Goal: Information Seeking & Learning: Understand process/instructions

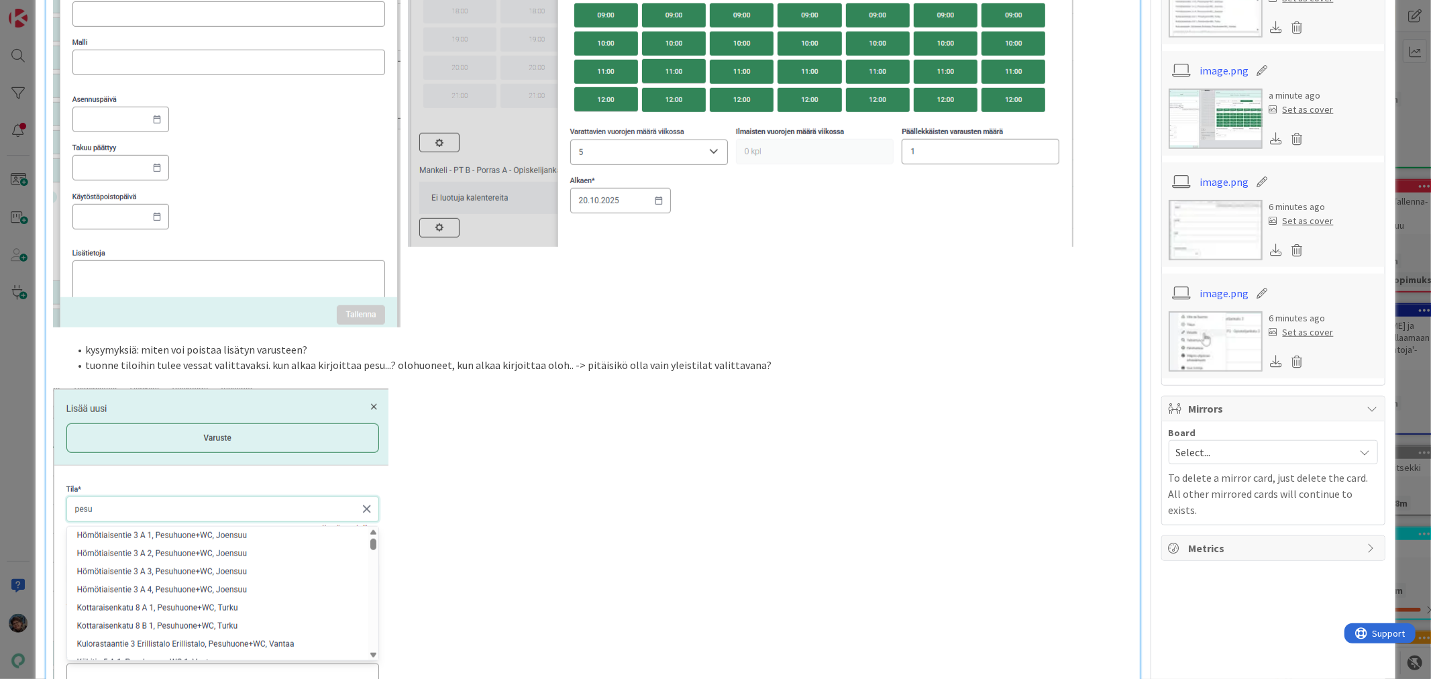
scroll to position [820, 0]
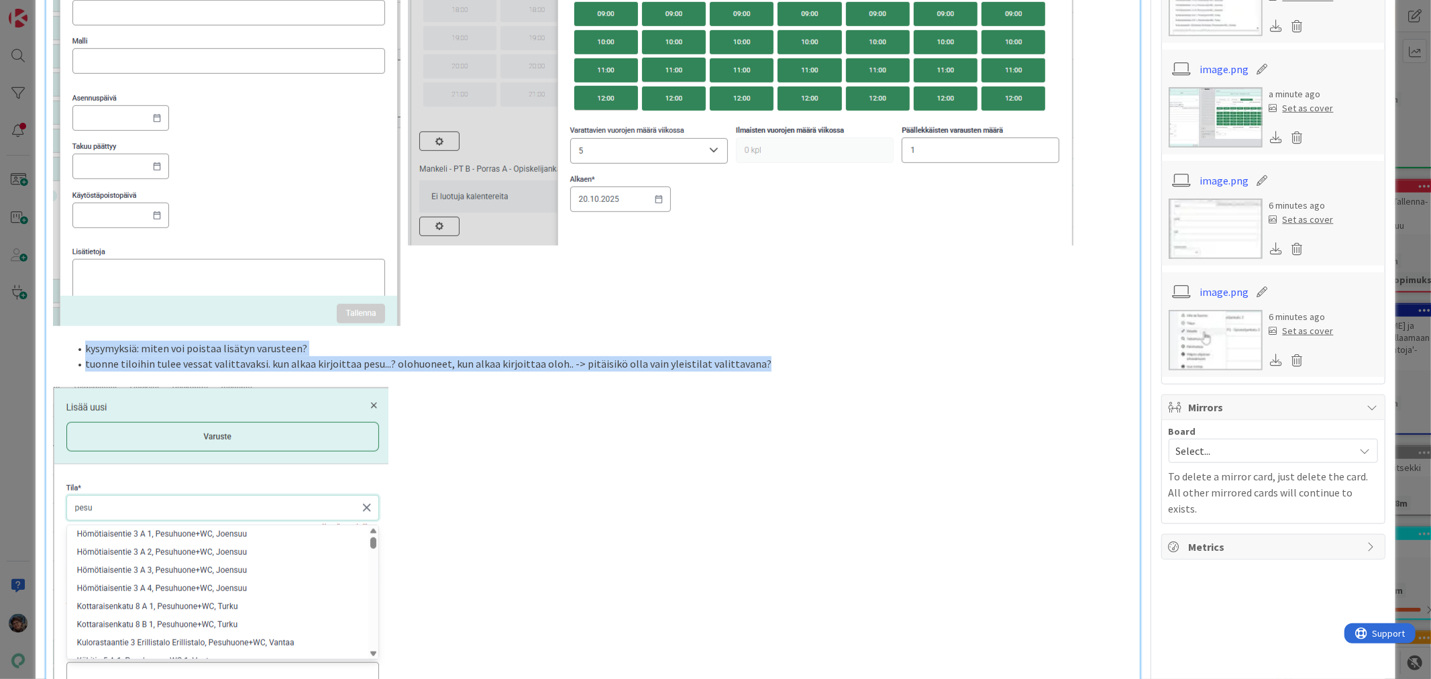
drag, startPoint x: 86, startPoint y: 350, endPoint x: 805, endPoint y: 366, distance: 719.3
click at [805, 366] on ol "kysymyksiä: miten voi poistaa lisätyn varusteen? tuonne tiloihin tulee vessat v…" at bounding box center [592, 356] width 1079 height 30
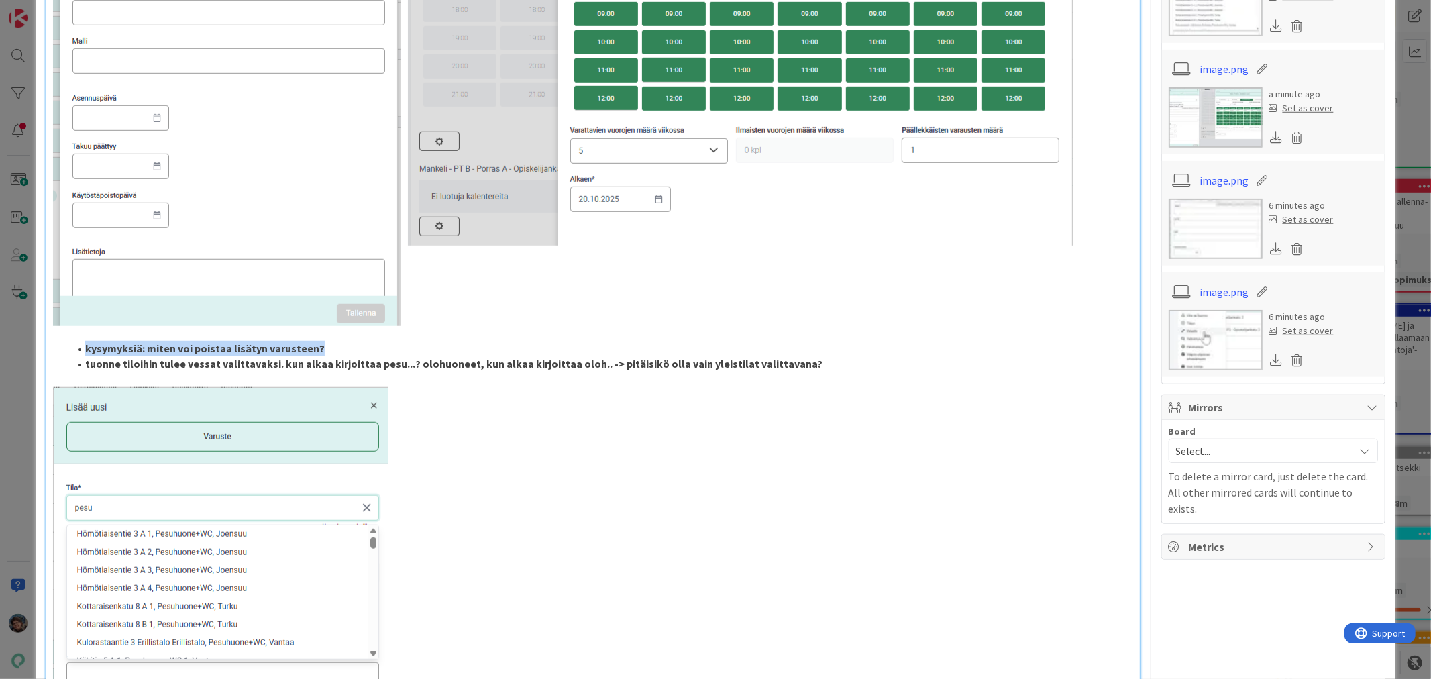
click at [926, 367] on li "tuonne tiloihin tulee vessat valittavaksi. kun alkaa kirjoittaa pesu...? olohuo…" at bounding box center [600, 363] width 1063 height 15
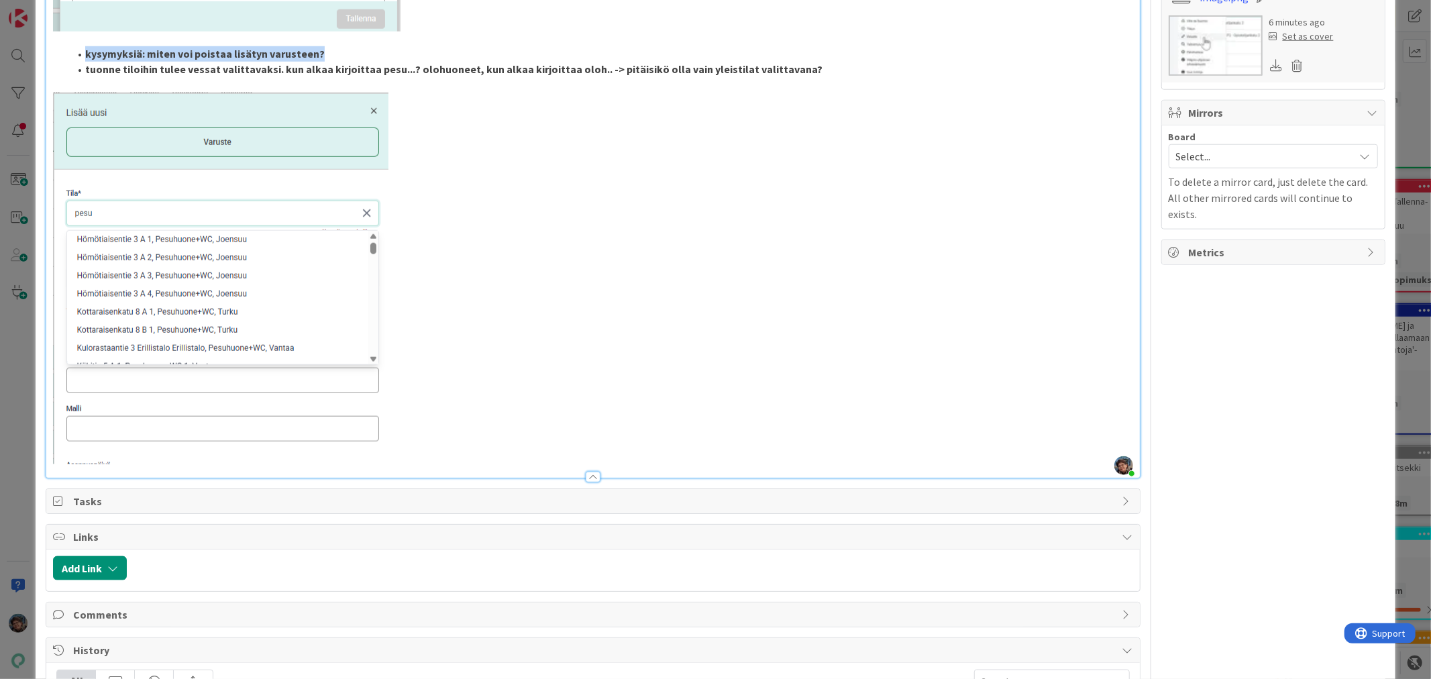
scroll to position [1118, 0]
click at [423, 443] on p at bounding box center [592, 275] width 1079 height 372
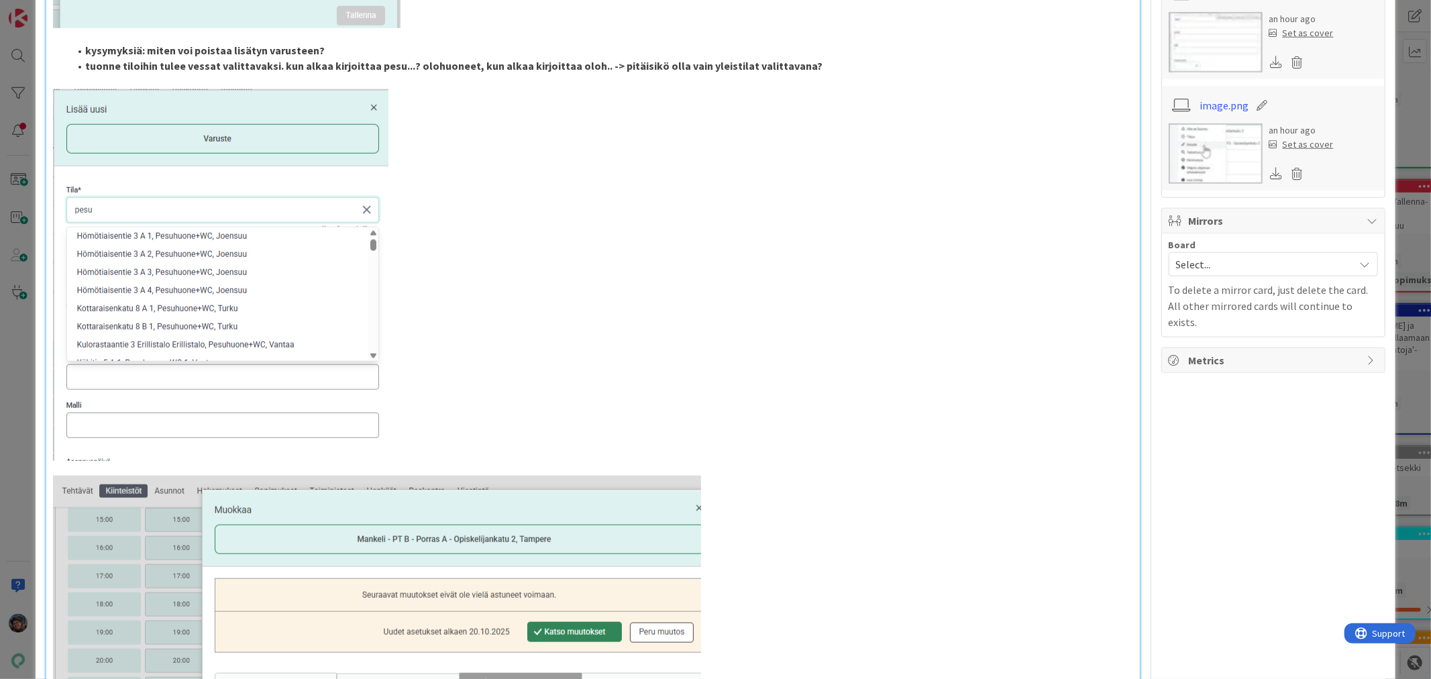
click at [804, 63] on li "tuonne tiloihin tulee vessat valittavaksi. kun alkaa kirjoittaa pesu...? olohuo…" at bounding box center [600, 65] width 1063 height 15
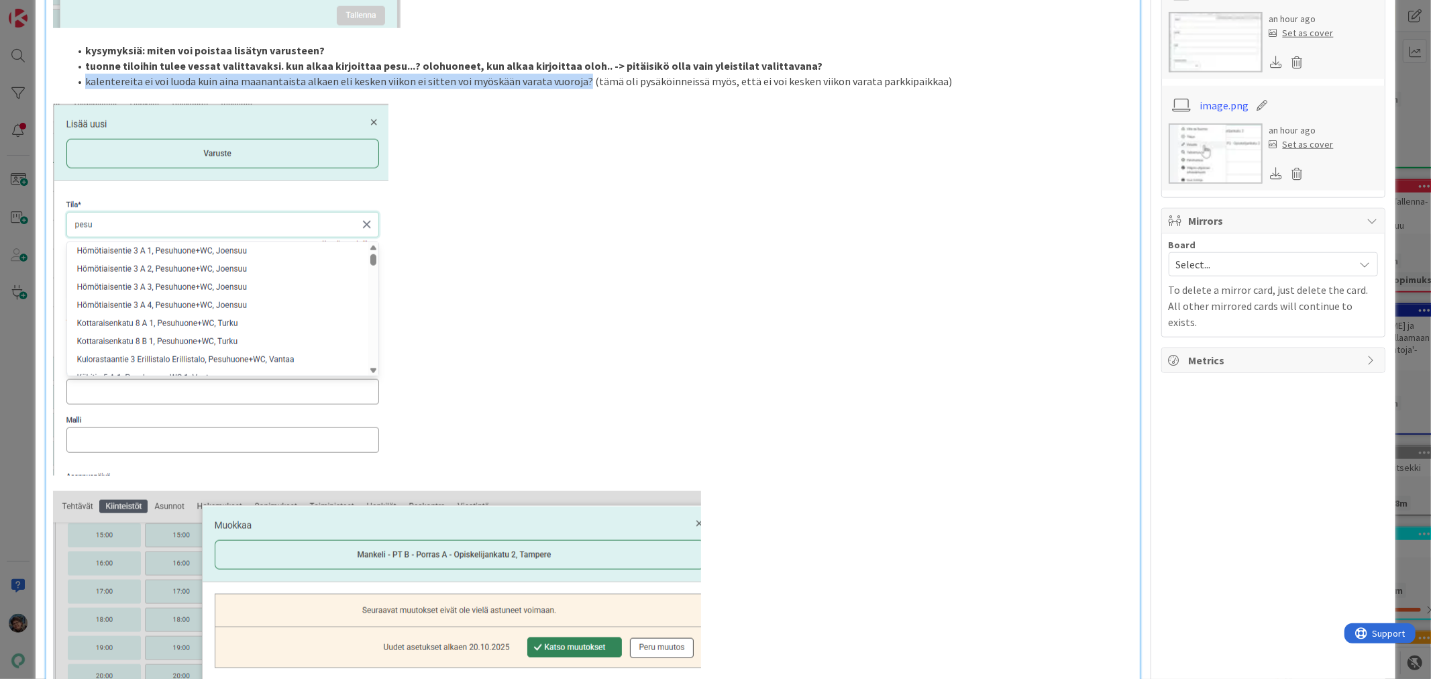
drag, startPoint x: 82, startPoint y: 80, endPoint x: 578, endPoint y: 83, distance: 496.4
click at [578, 83] on li "kalentereita ei voi luoda kuin aina maanantaista alkaen eli kesken viikon ei si…" at bounding box center [600, 81] width 1063 height 15
click at [566, 217] on p at bounding box center [592, 290] width 1079 height 372
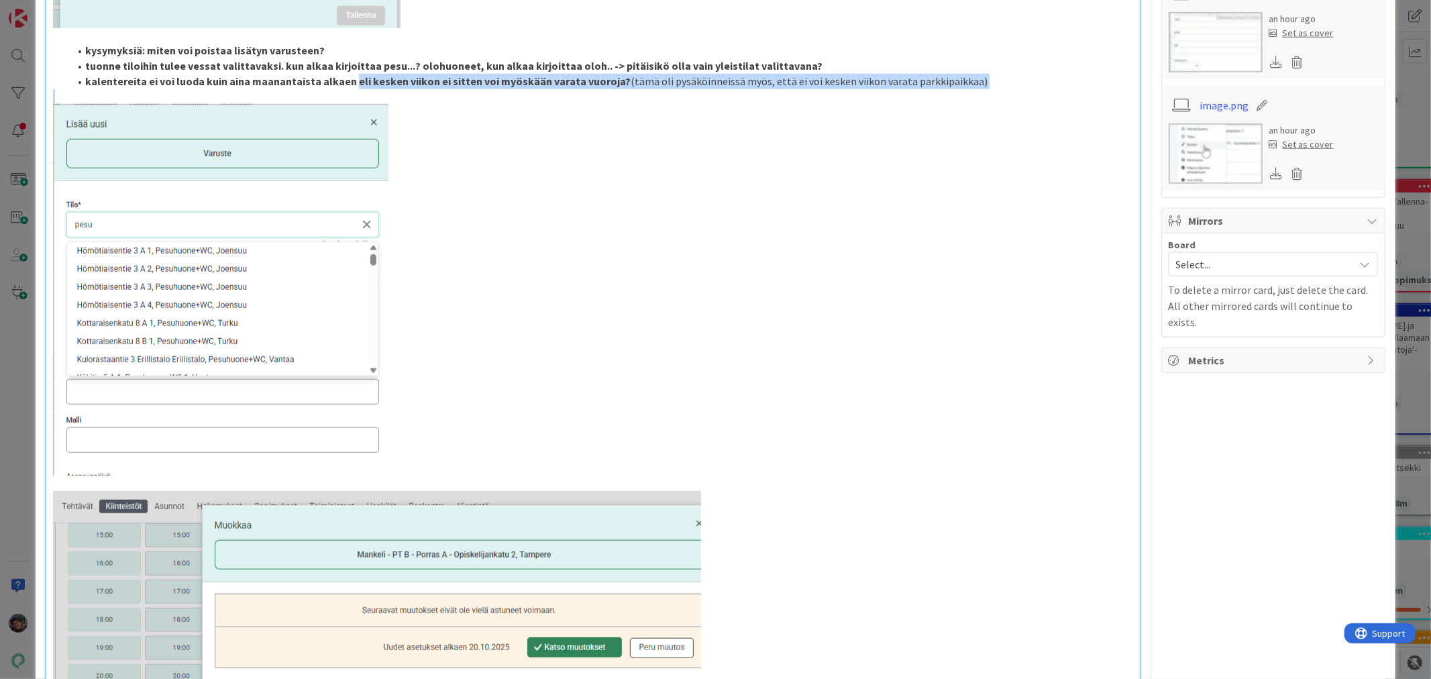
drag, startPoint x: 350, startPoint y: 79, endPoint x: 980, endPoint y: 89, distance: 630.7
click at [980, 89] on div "Ei luoda dummy-kalenteria automaattisesti varattaville asioille, vaan käyttäjän…" at bounding box center [592, 22] width 1093 height 1986
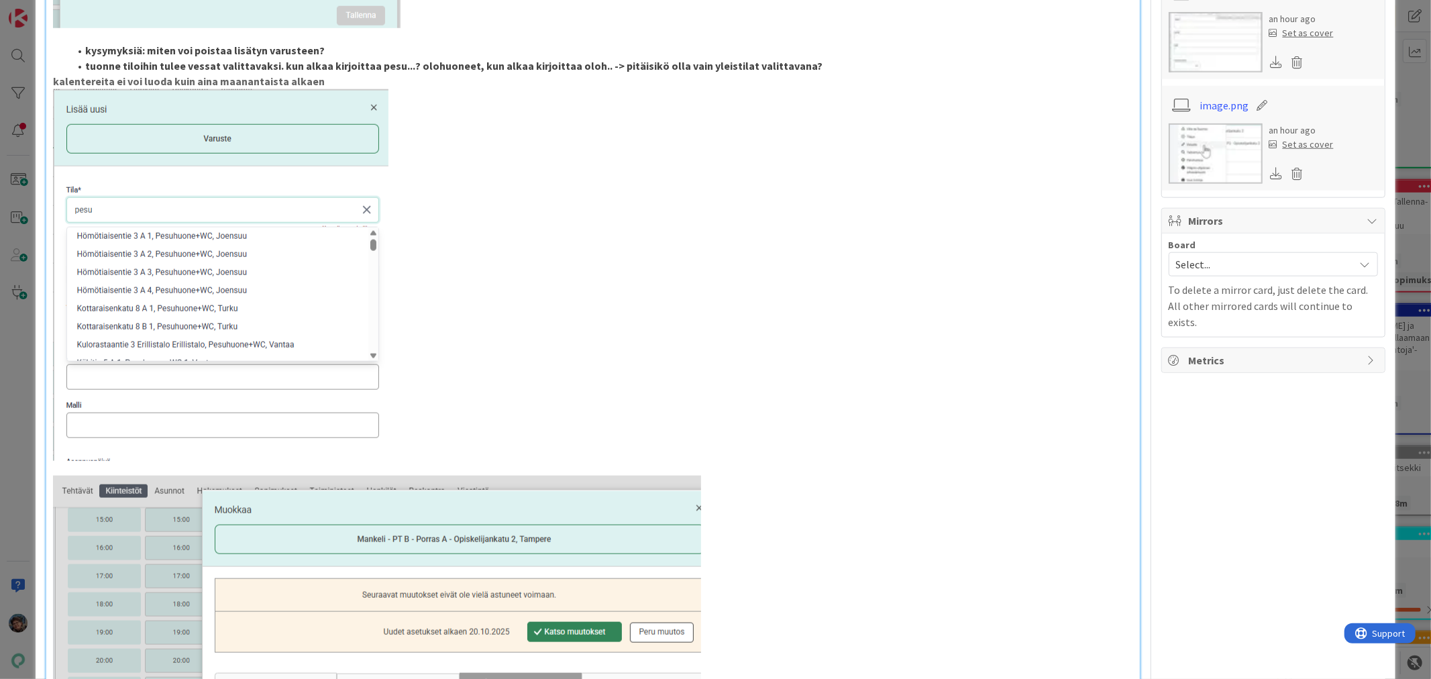
click at [50, 77] on div "Ei luoda dummy-kalenteria automaattisesti varattaville asioille, vaan käyttäjän…" at bounding box center [592, 14] width 1093 height 1971
drag, startPoint x: 86, startPoint y: 76, endPoint x: 352, endPoint y: 78, distance: 265.7
click at [352, 78] on li "kalentereita ei voi luoda kuin aina maanantaista alkaen" at bounding box center [600, 81] width 1063 height 15
click at [342, 76] on li "kalentereita ei voi luoda kuin aina maanantaista alkaen" at bounding box center [600, 81] width 1063 height 15
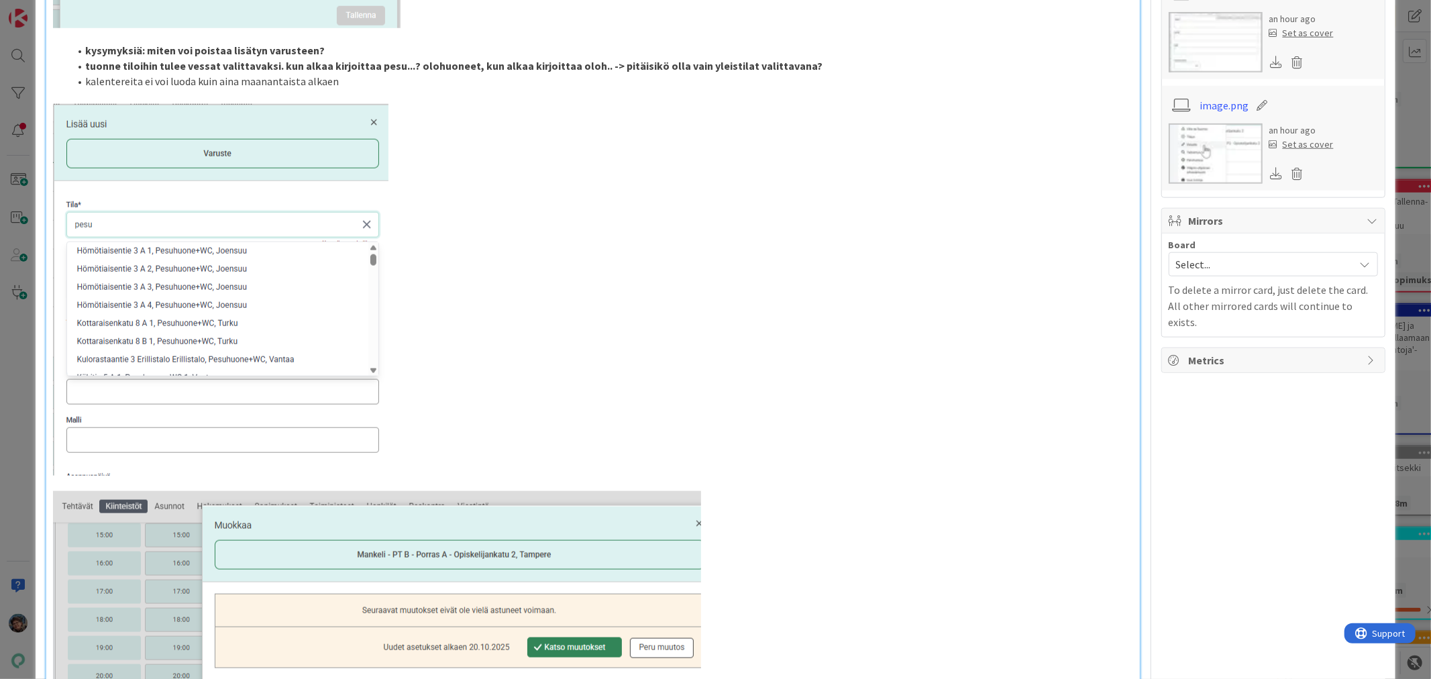
click at [339, 81] on li "kalentereita ei voi luoda kuin aina maanantaista alkaen" at bounding box center [600, 81] width 1063 height 15
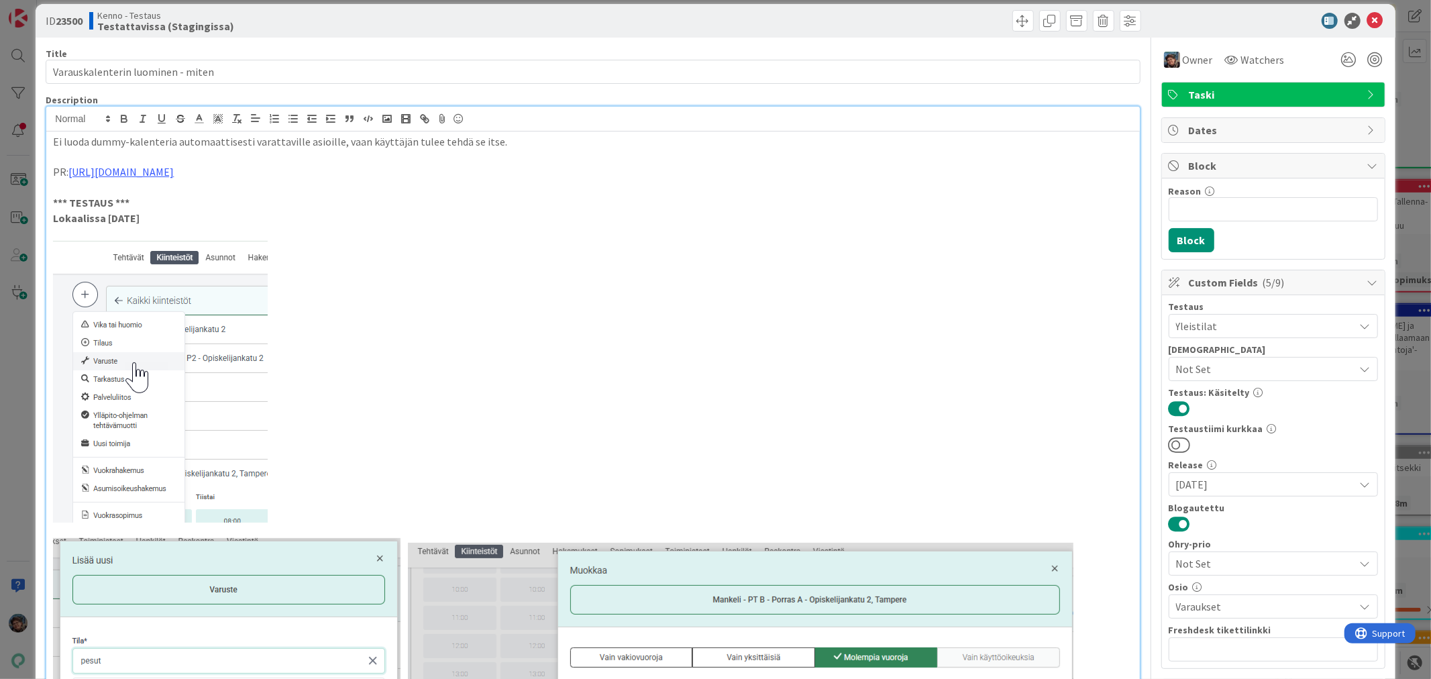
scroll to position [0, 0]
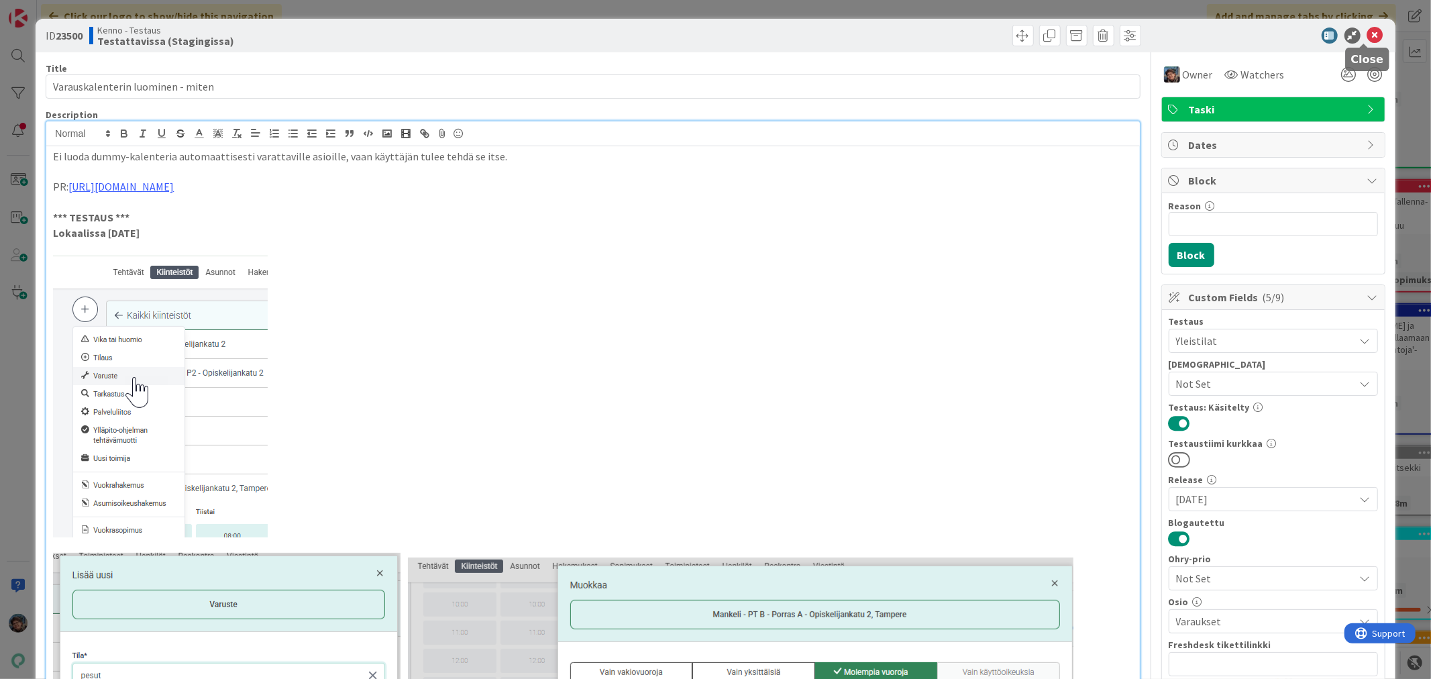
click at [1367, 32] on icon at bounding box center [1375, 36] width 16 height 16
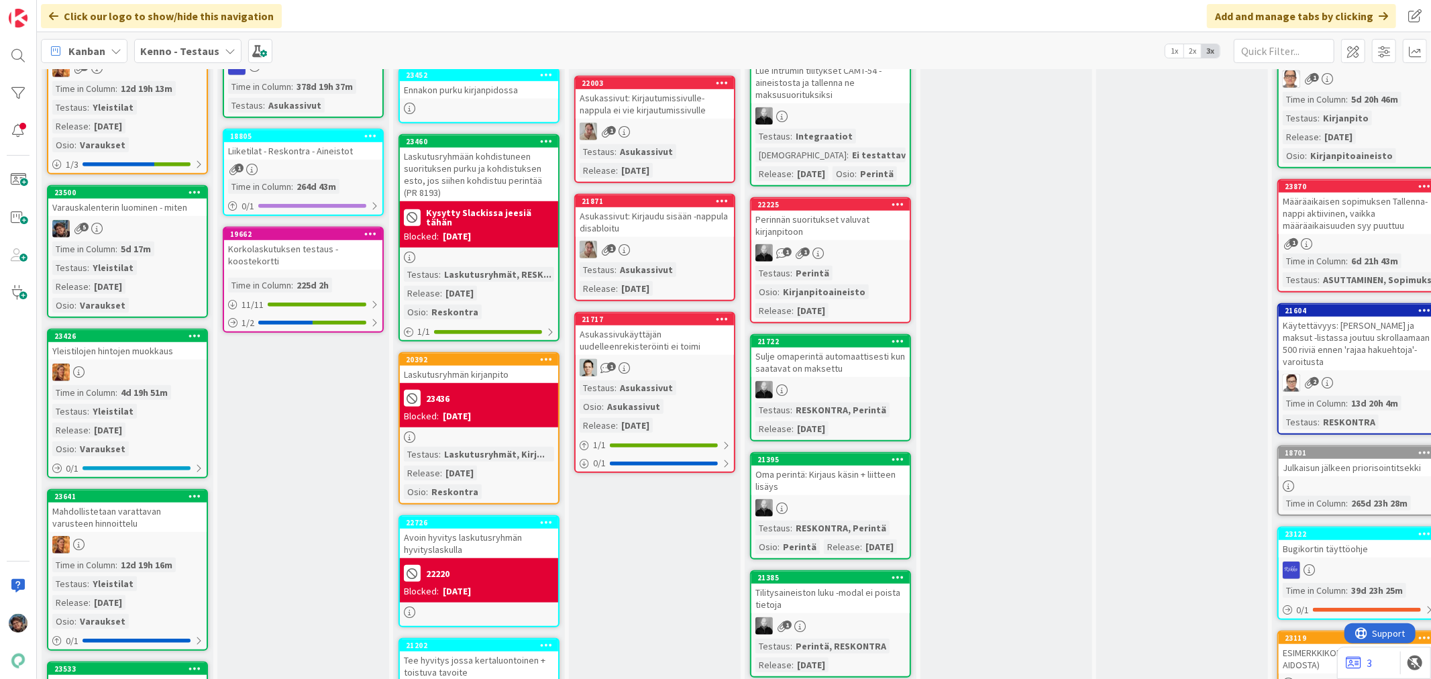
click at [162, 268] on div "Time in Column : 5d 17m Testaus : Yleistilat Release : [DATE] Osio : Varaukset" at bounding box center [127, 276] width 150 height 71
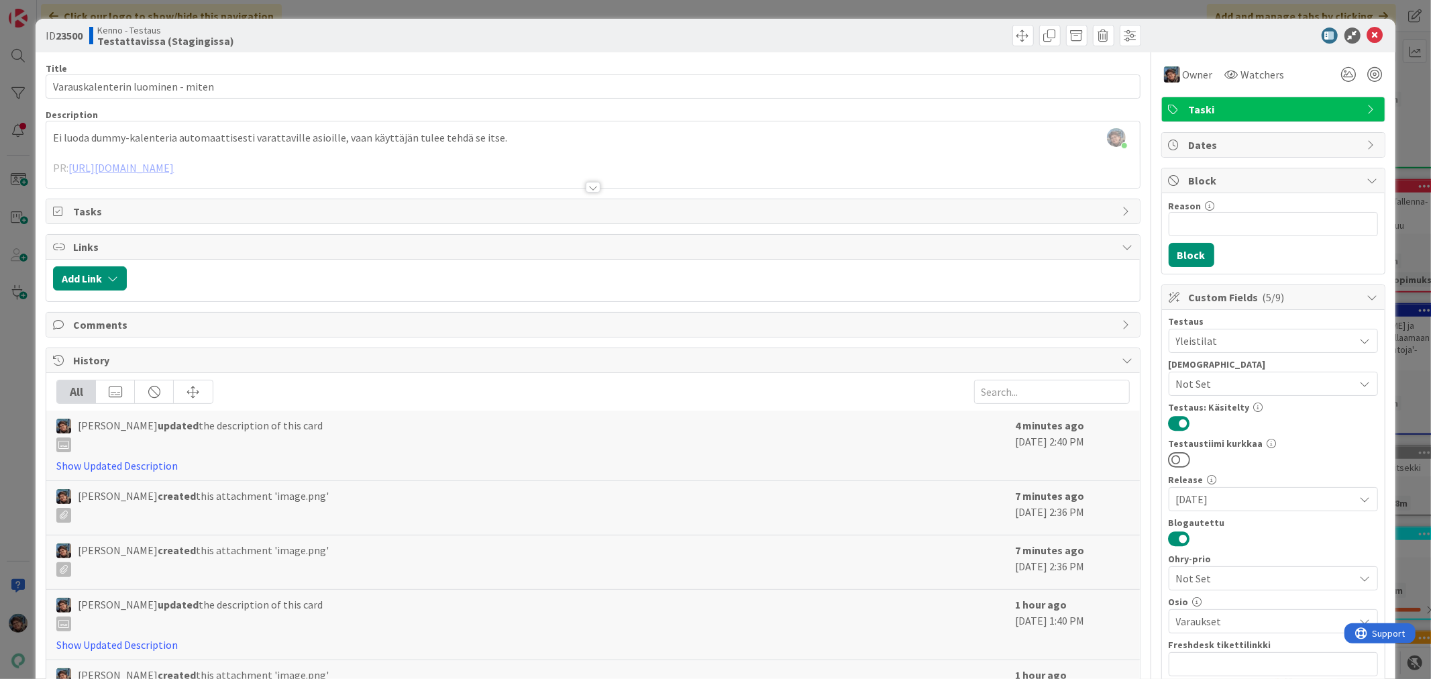
click at [587, 185] on div at bounding box center [593, 187] width 15 height 11
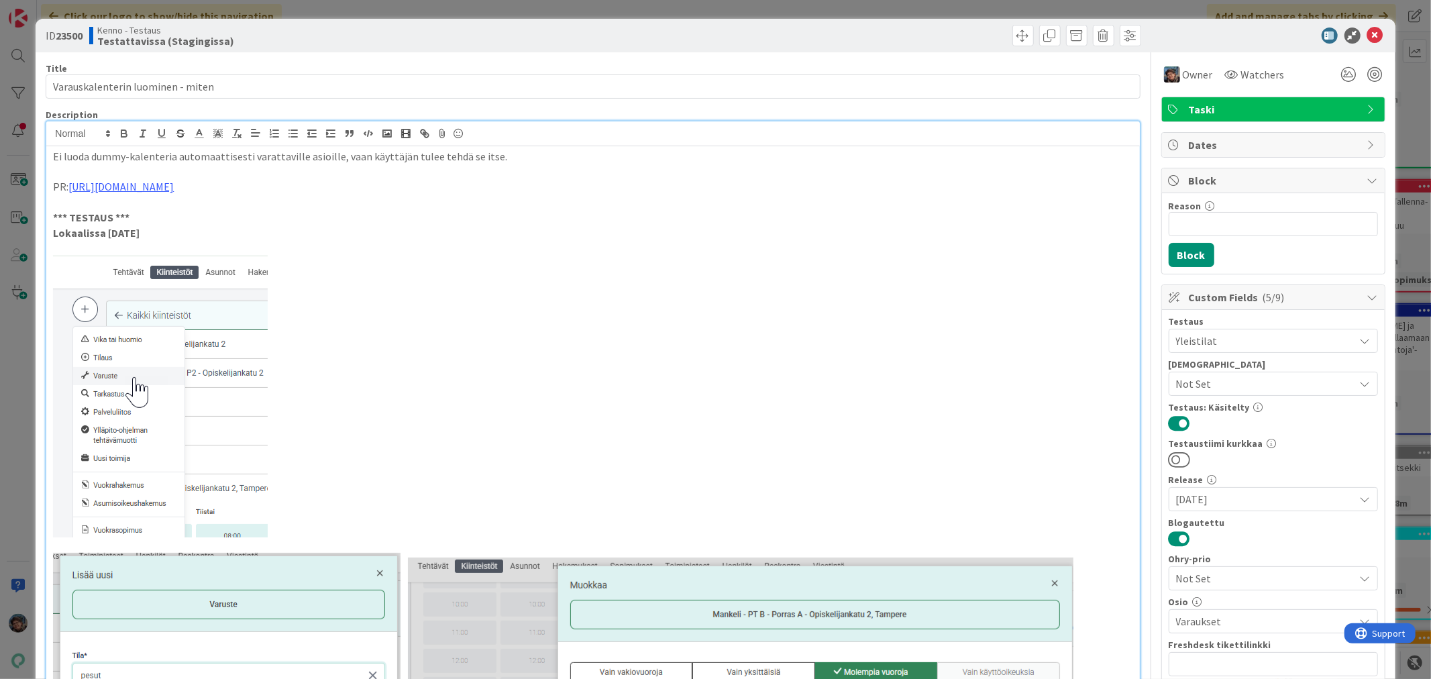
click at [177, 232] on p "Lokaalissa [DATE]" at bounding box center [592, 232] width 1079 height 15
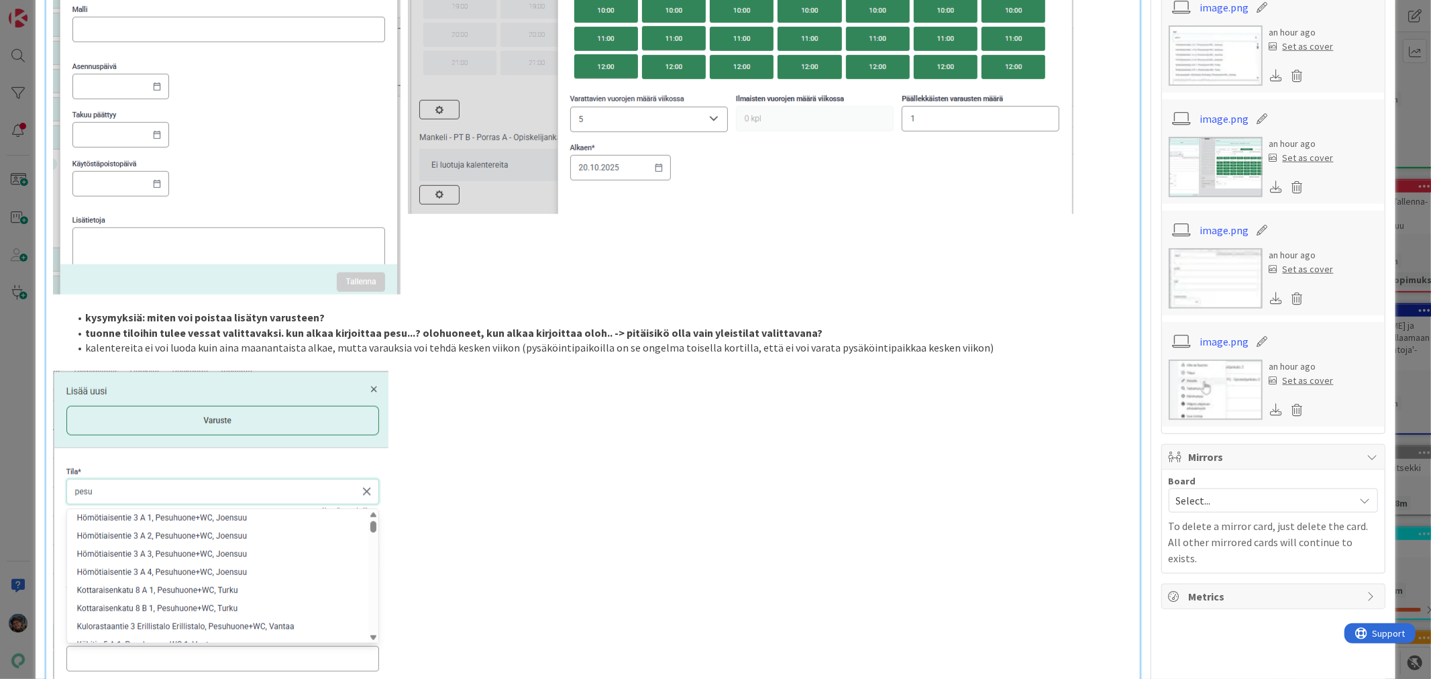
scroll to position [894, 0]
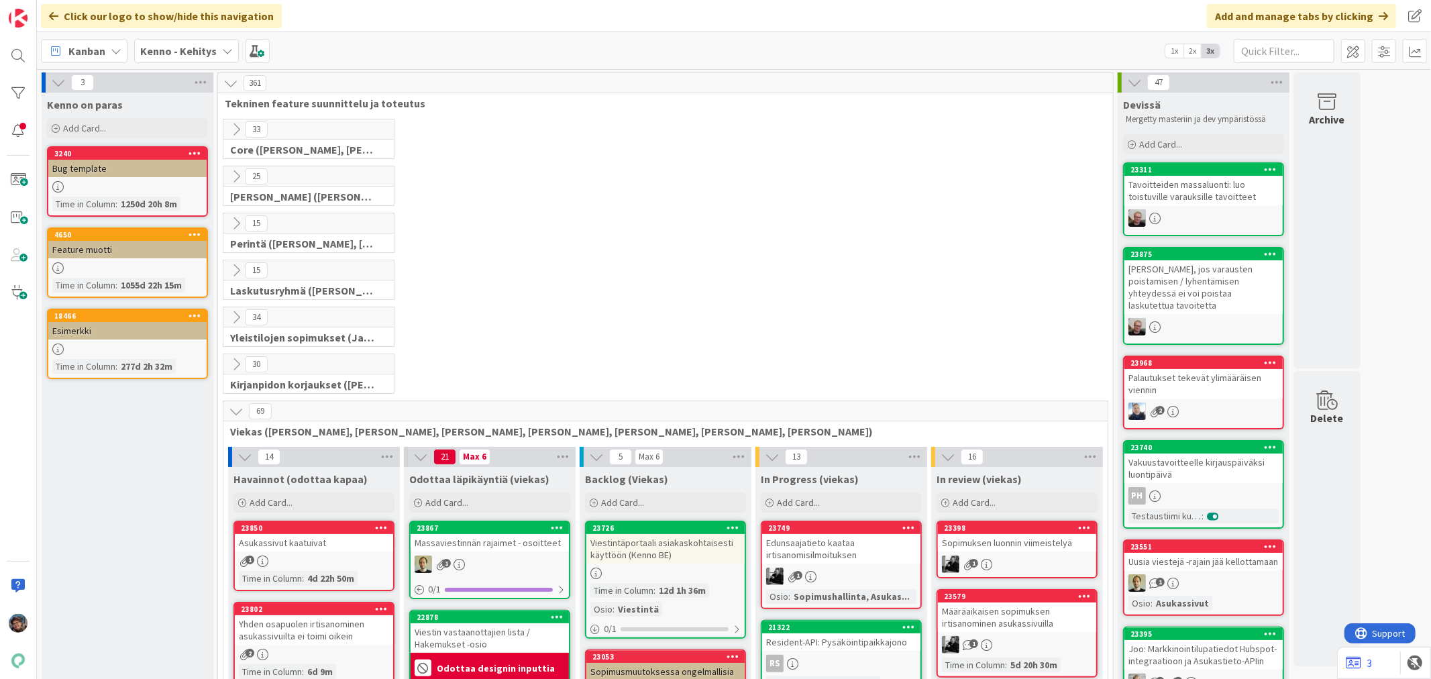
click at [172, 49] on b "Kenno - Kehitys" at bounding box center [178, 50] width 76 height 13
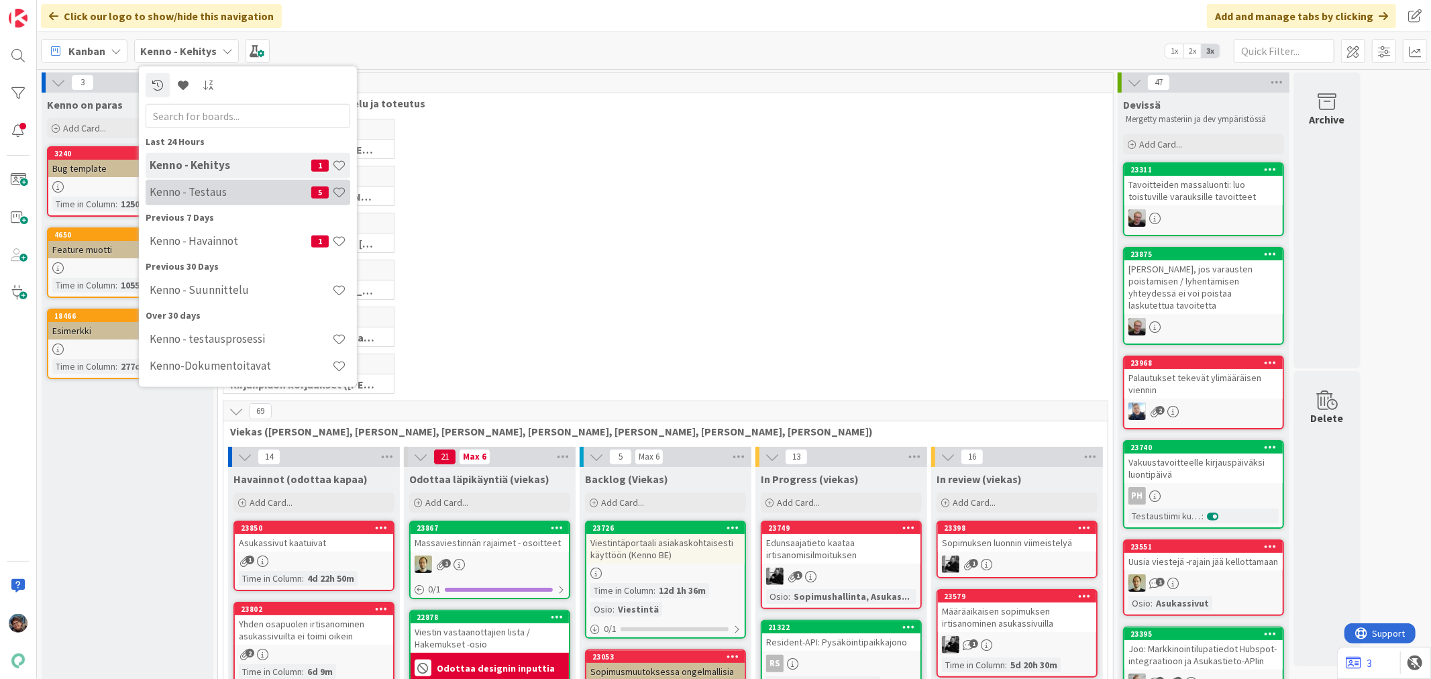
click at [201, 191] on h4 "Kenno - Testaus" at bounding box center [231, 191] width 162 height 13
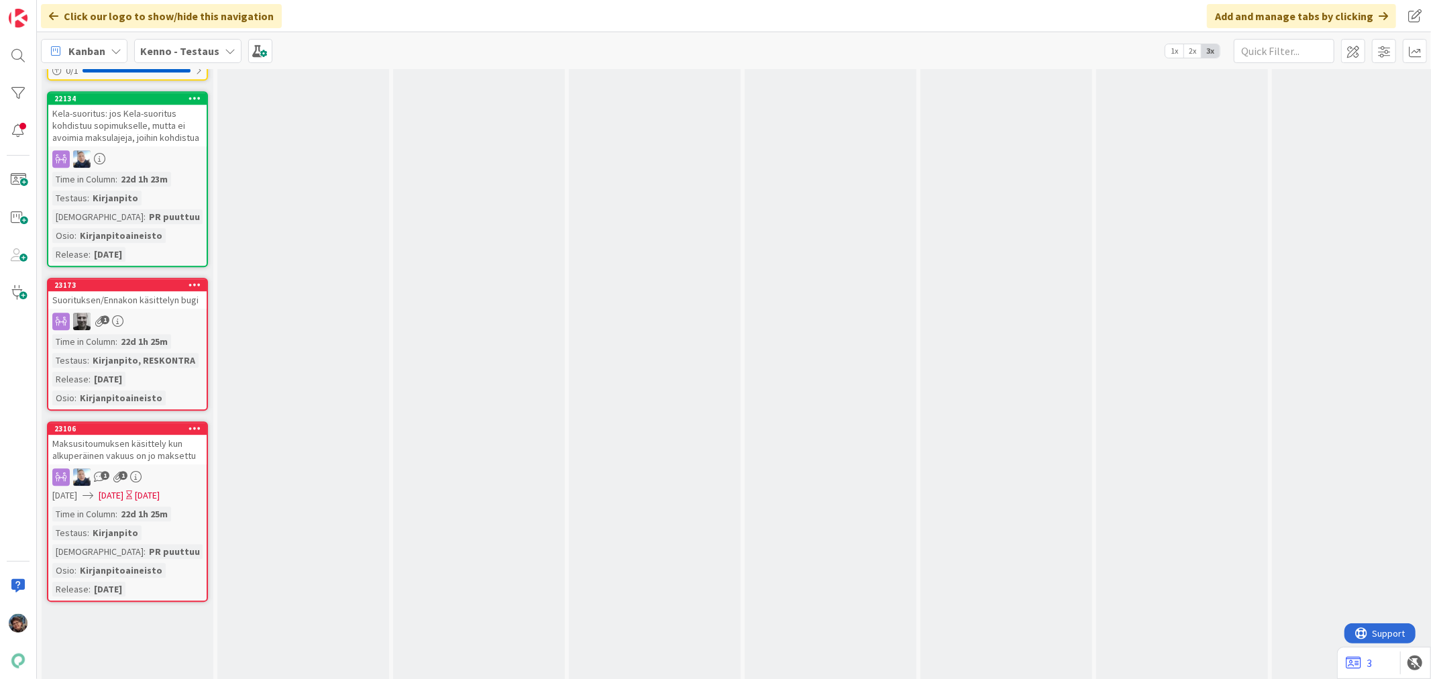
scroll to position [11776, 802]
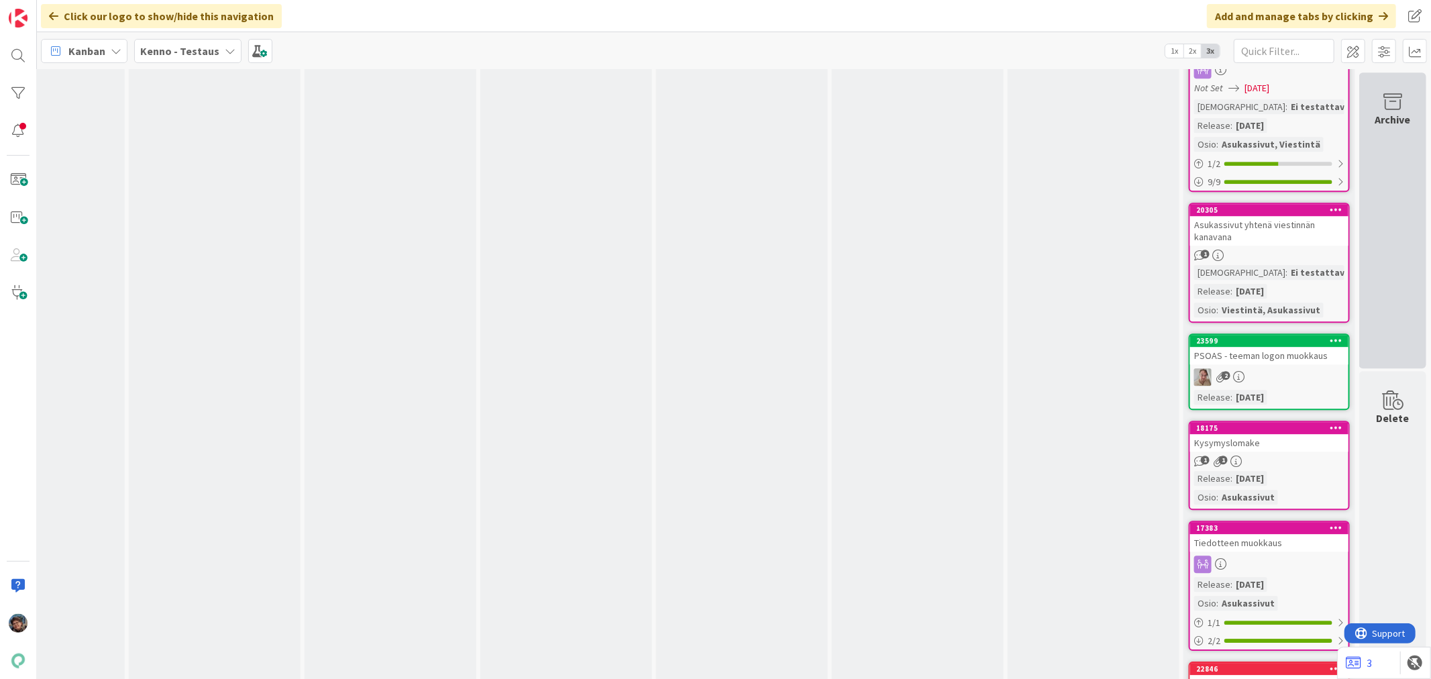
click at [1386, 103] on icon at bounding box center [1392, 102] width 51 height 19
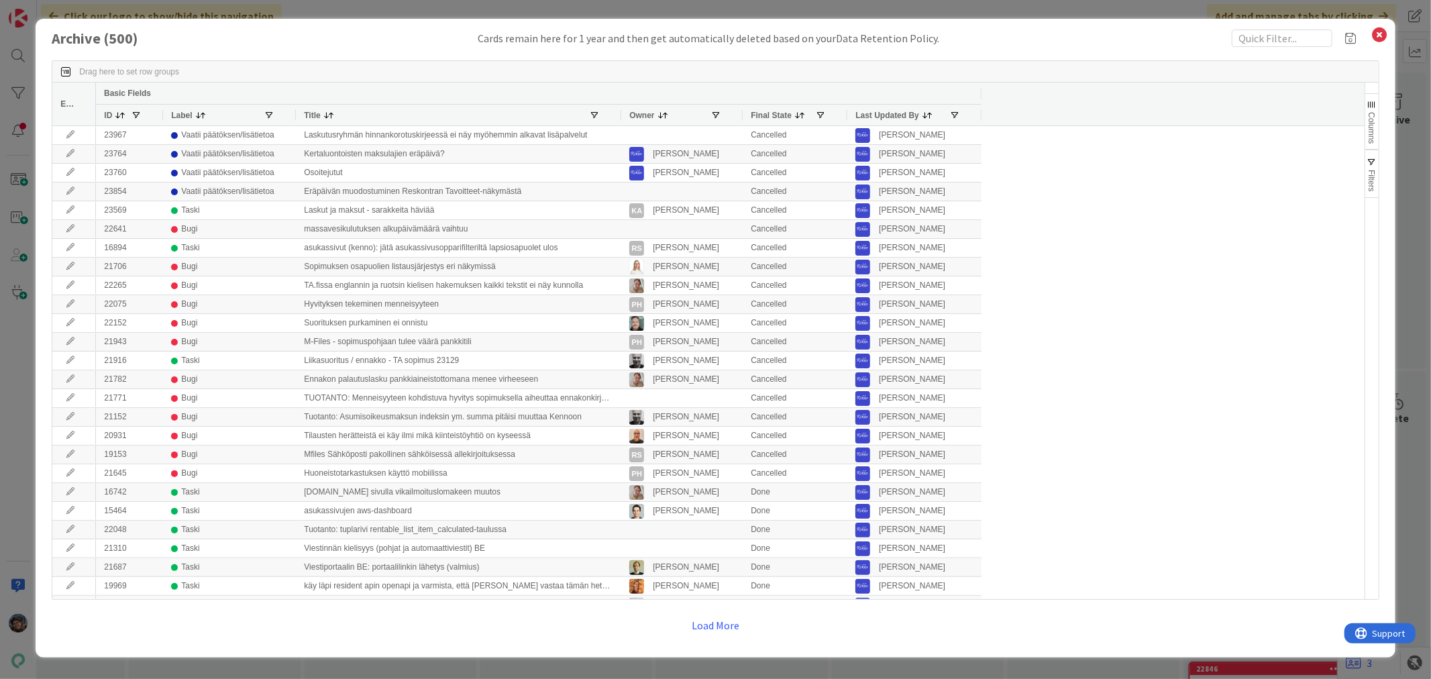
drag, startPoint x: 427, startPoint y: 111, endPoint x: 619, endPoint y: 121, distance: 191.5
click at [619, 121] on div at bounding box center [620, 115] width 5 height 21
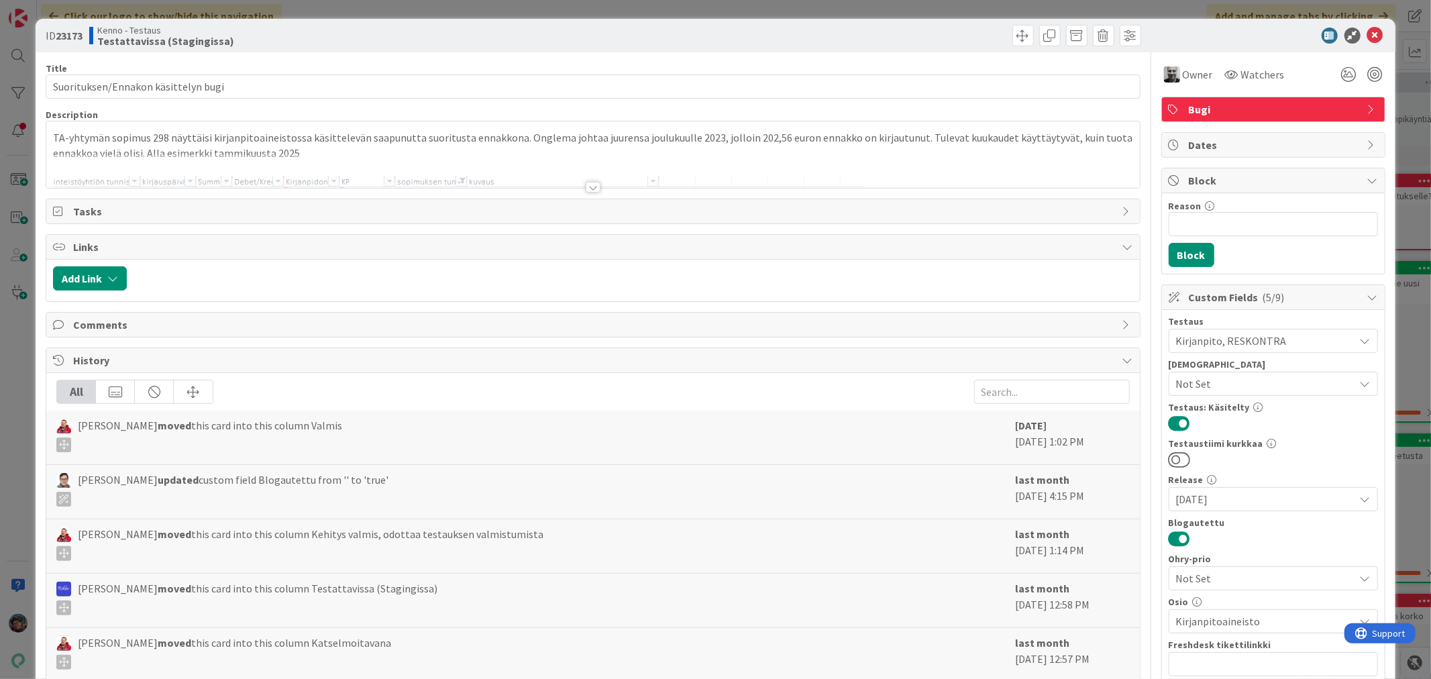
click at [586, 189] on div at bounding box center [593, 187] width 15 height 11
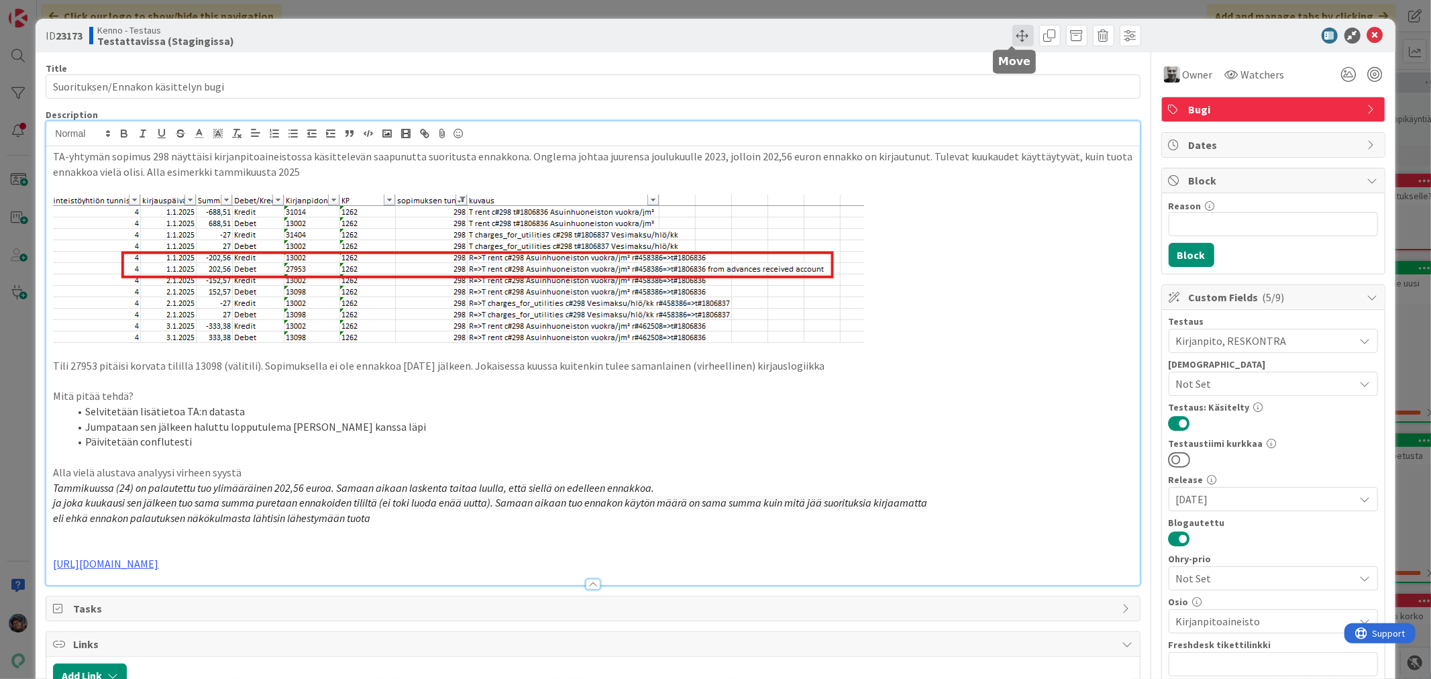
click at [1013, 34] on span at bounding box center [1022, 35] width 21 height 21
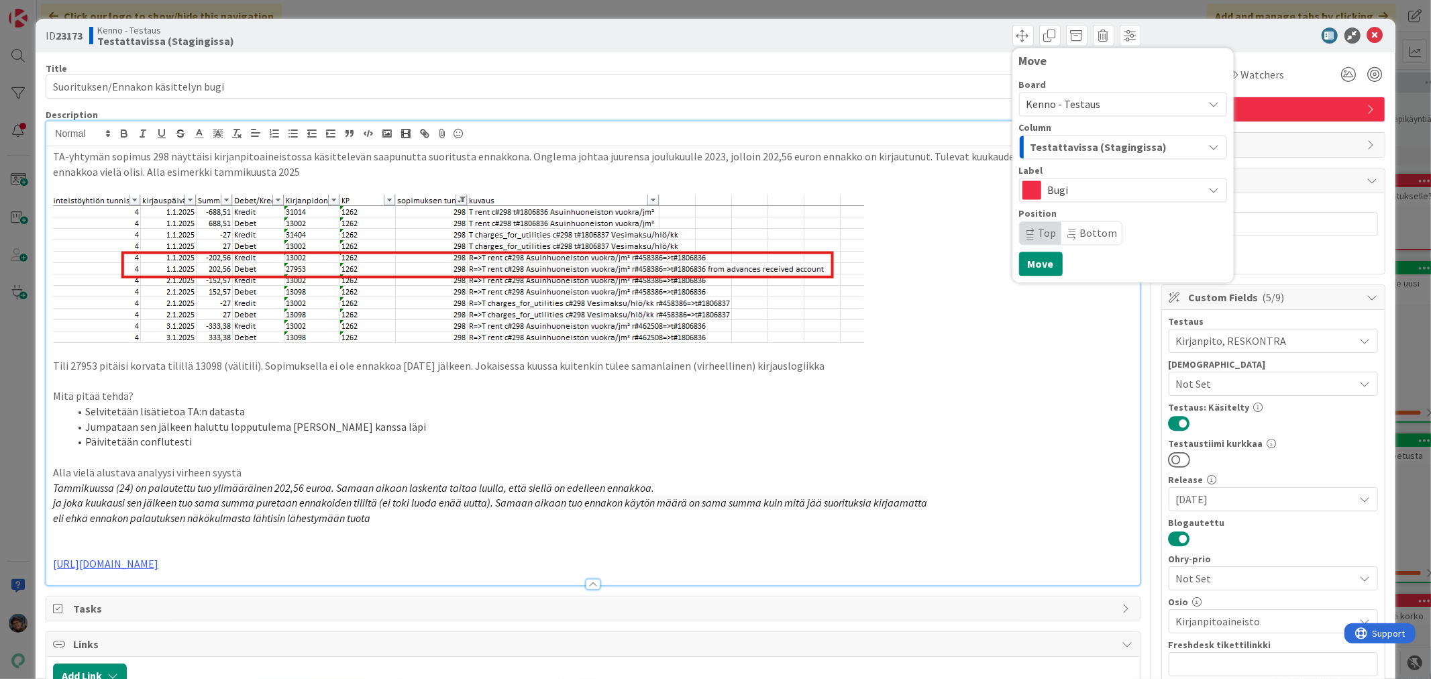
click at [1072, 150] on span "Testattavissa (Stagingissa)" at bounding box center [1098, 146] width 137 height 17
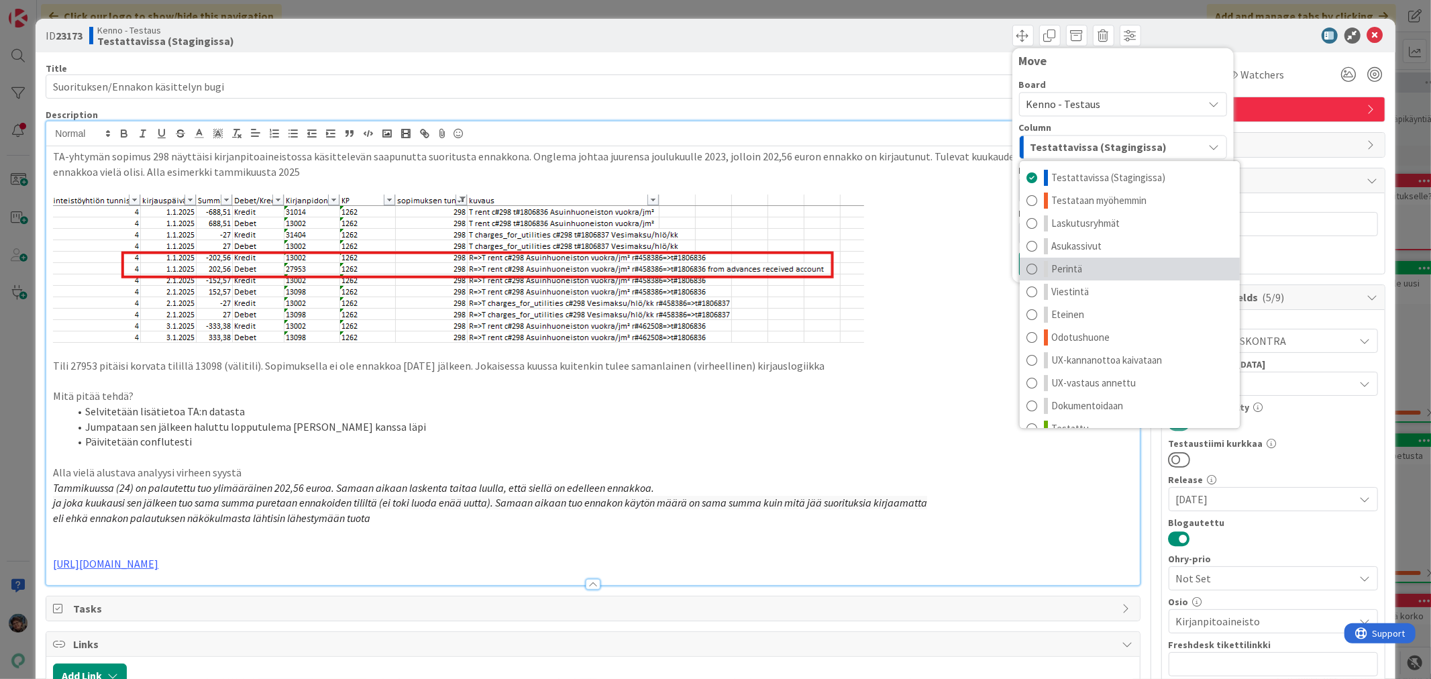
scroll to position [17, 0]
click at [1081, 99] on span "Kenno - Testaus" at bounding box center [1063, 103] width 74 height 13
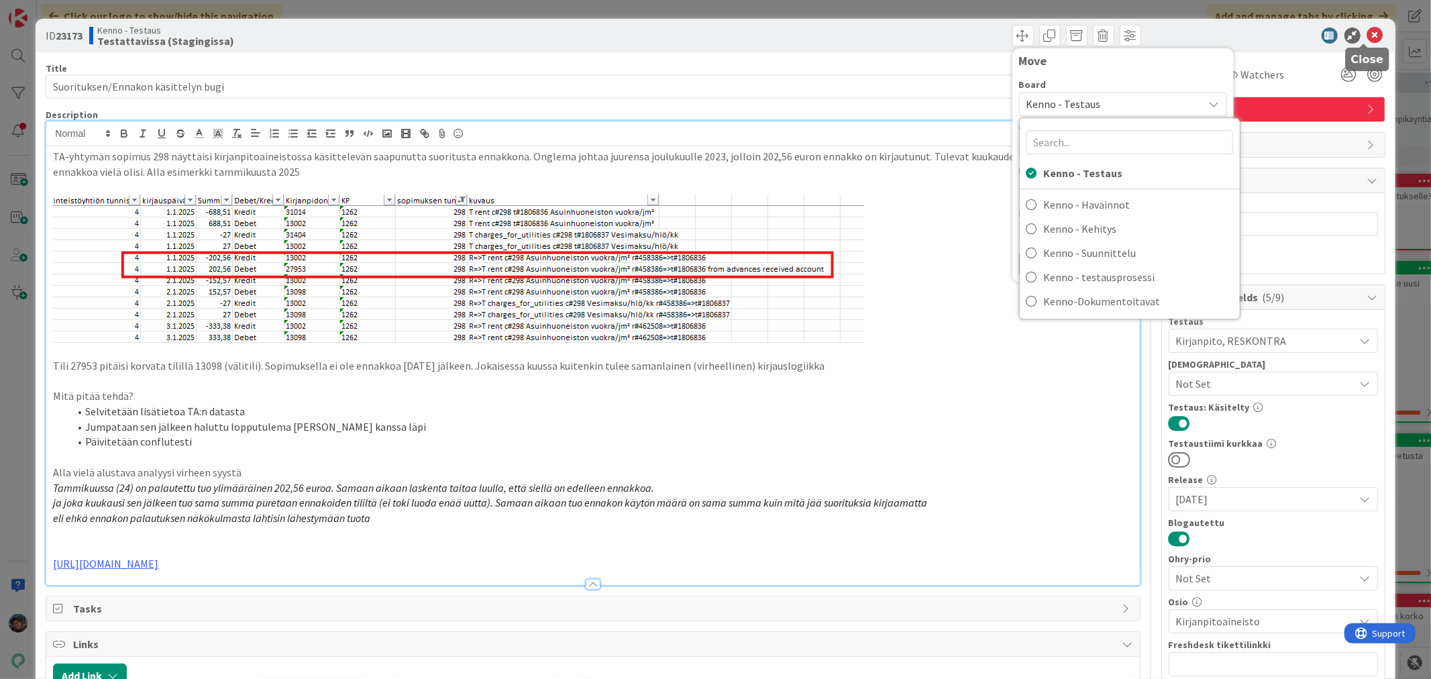
click at [1367, 36] on icon at bounding box center [1375, 36] width 16 height 16
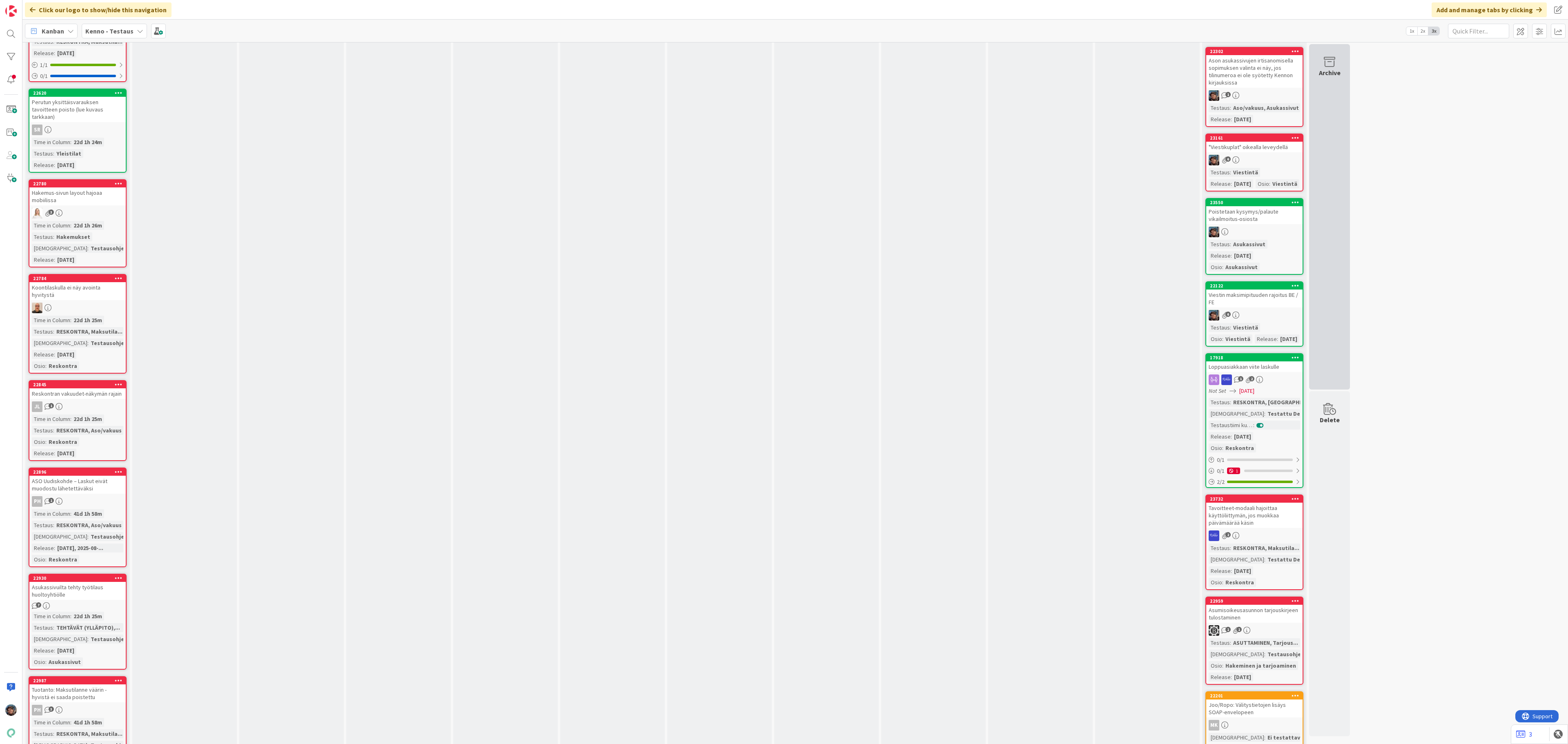
scroll to position [5278, 0]
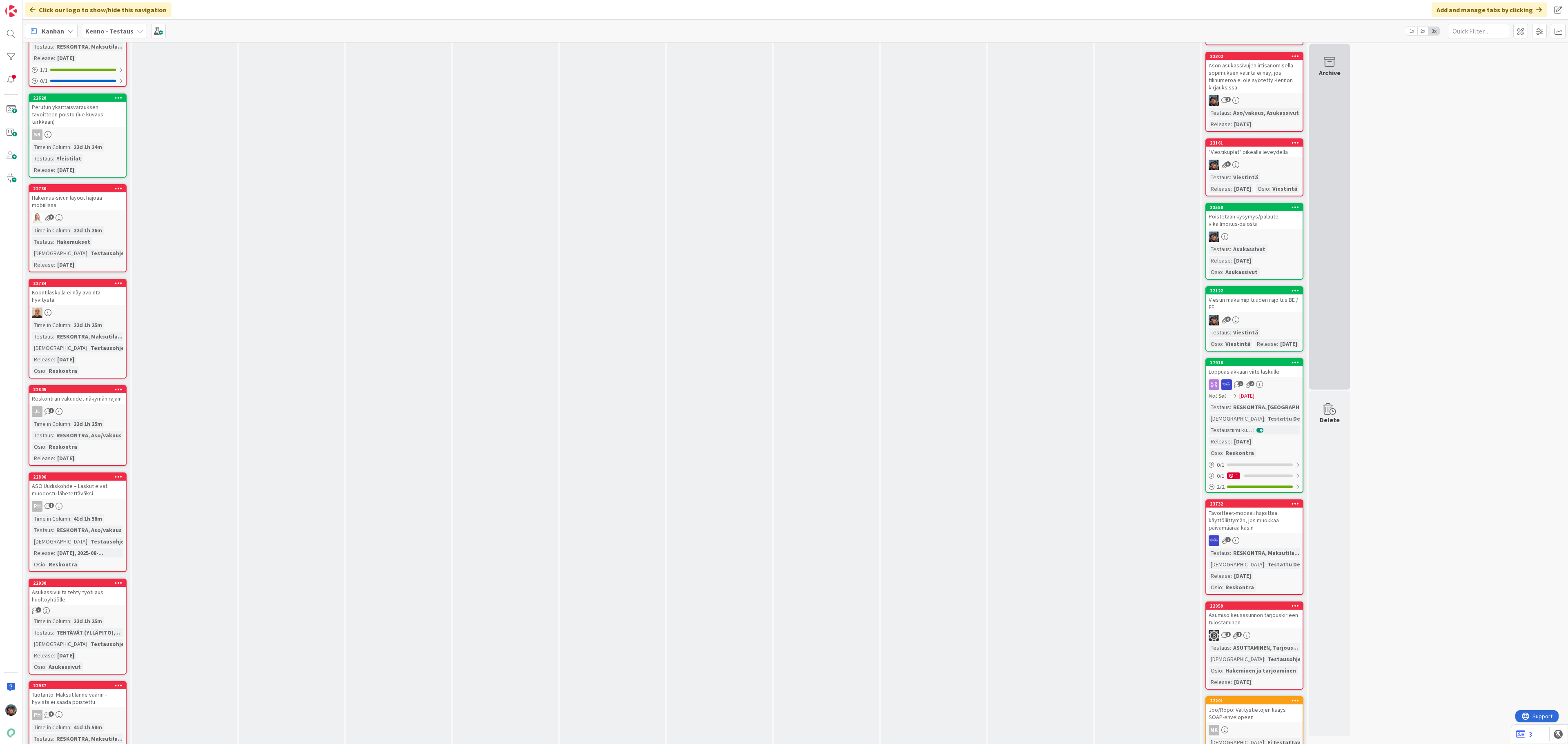
click at [870, 139] on div "Archive" at bounding box center [1329, 217] width 41 height 346
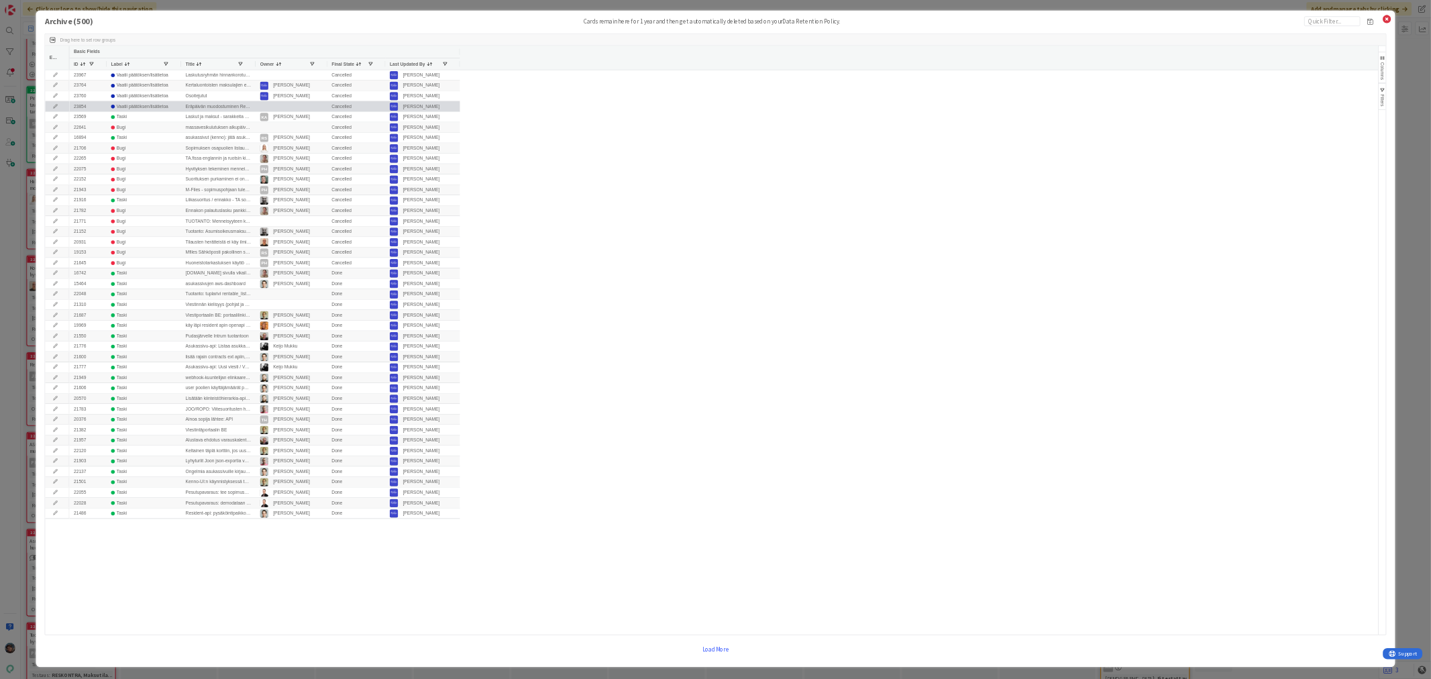
scroll to position [8667, 0]
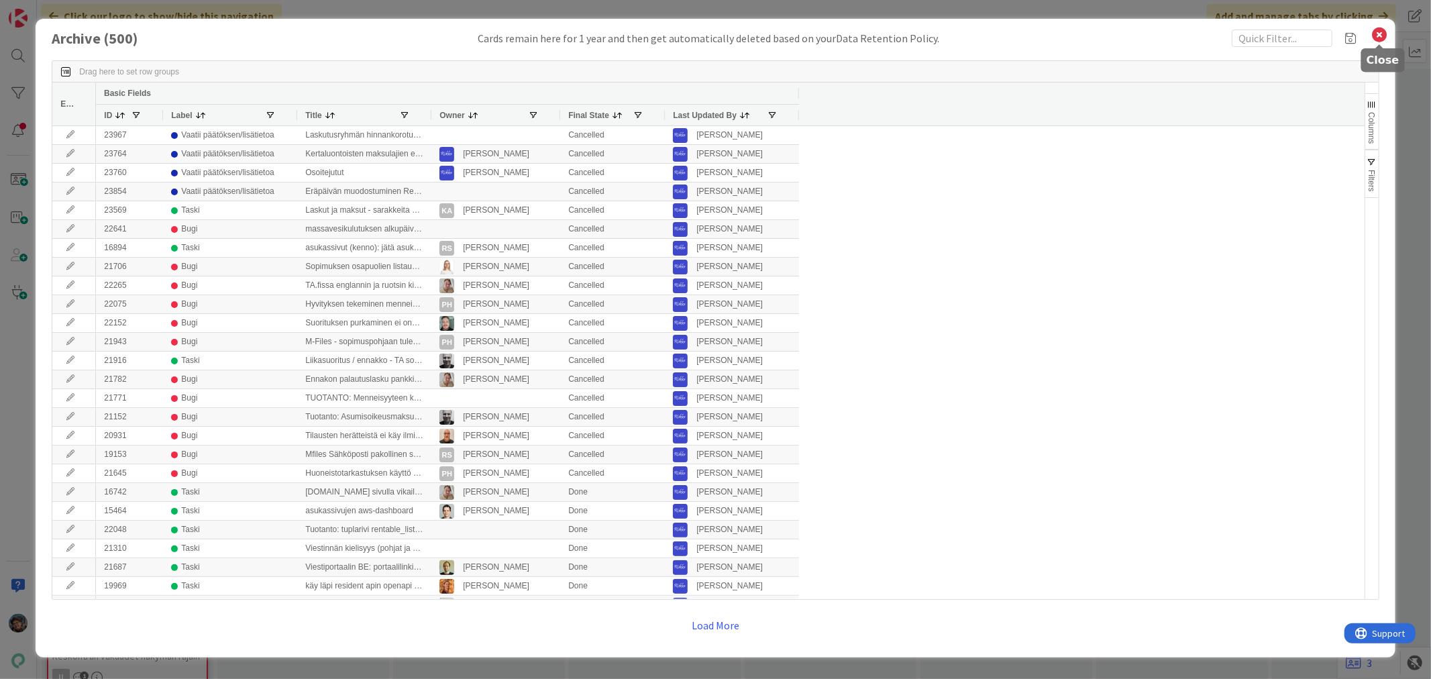
click at [1383, 34] on icon at bounding box center [1379, 34] width 17 height 19
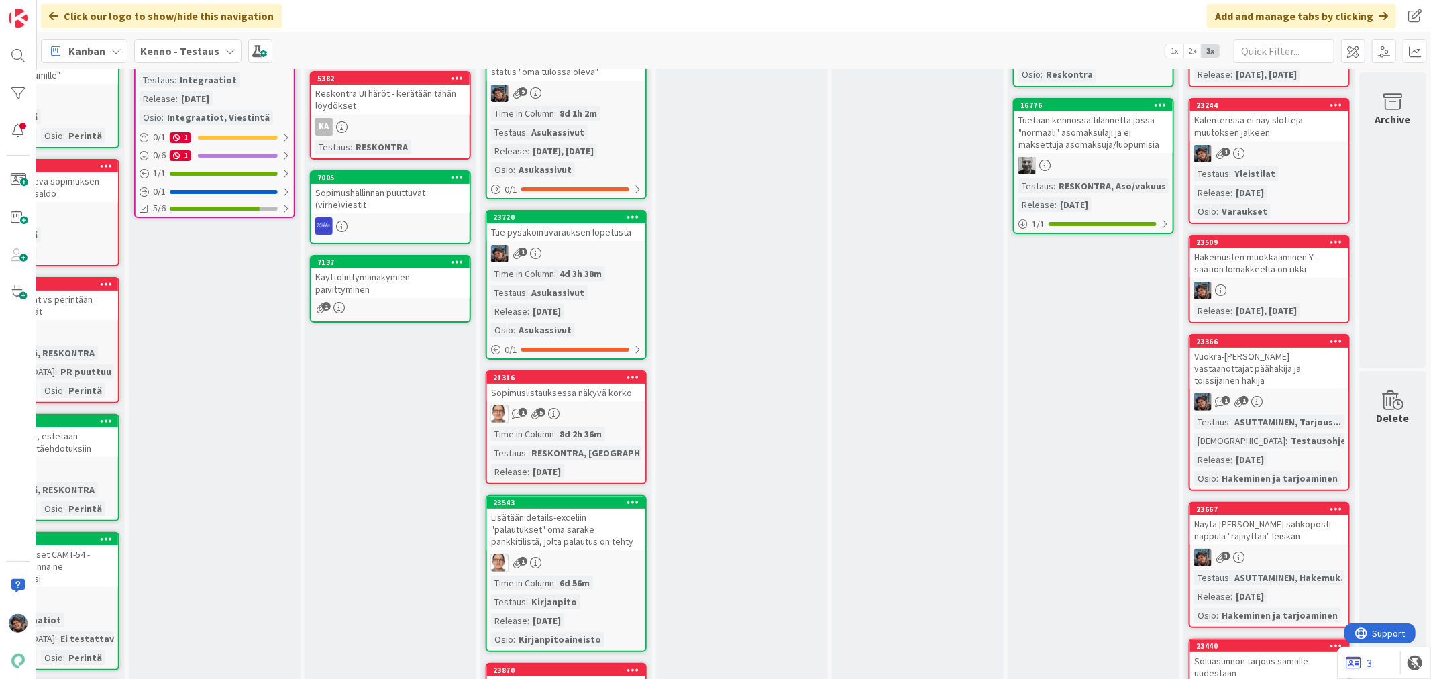
scroll to position [0, 802]
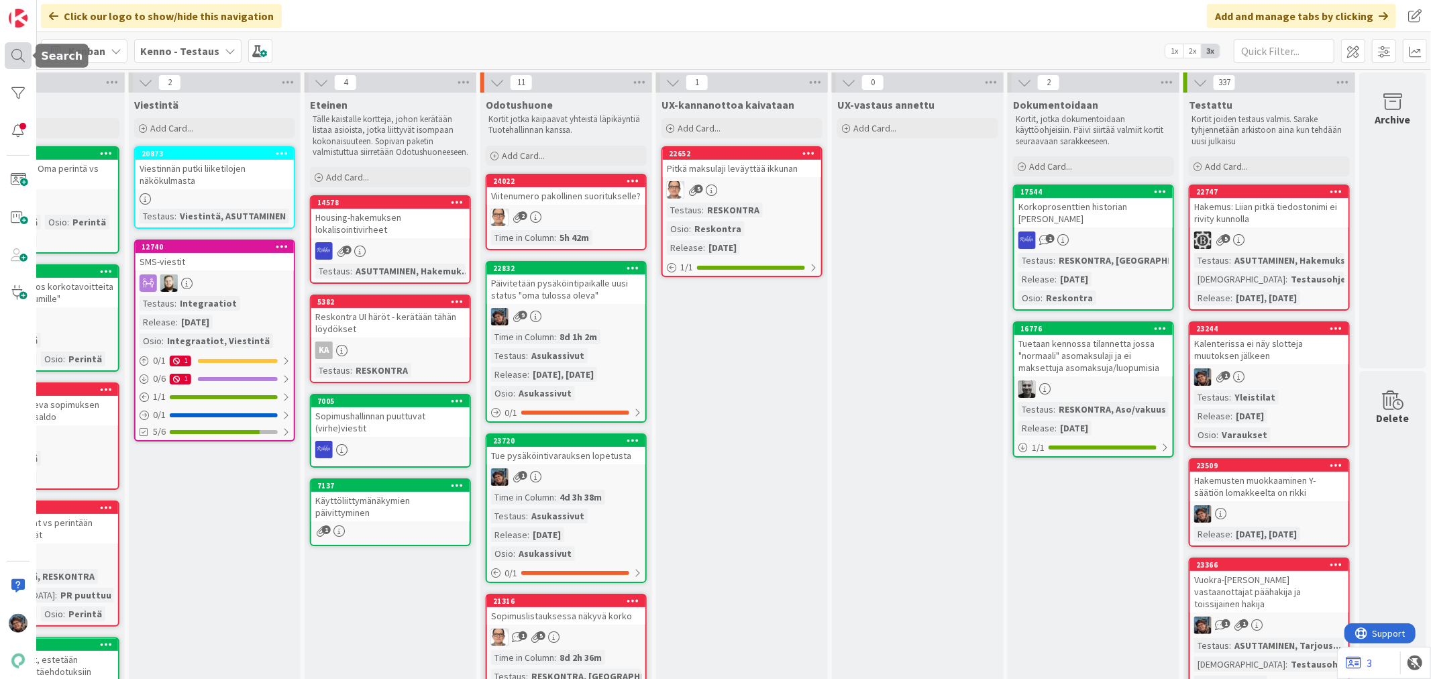
click at [21, 55] on div at bounding box center [18, 55] width 27 height 27
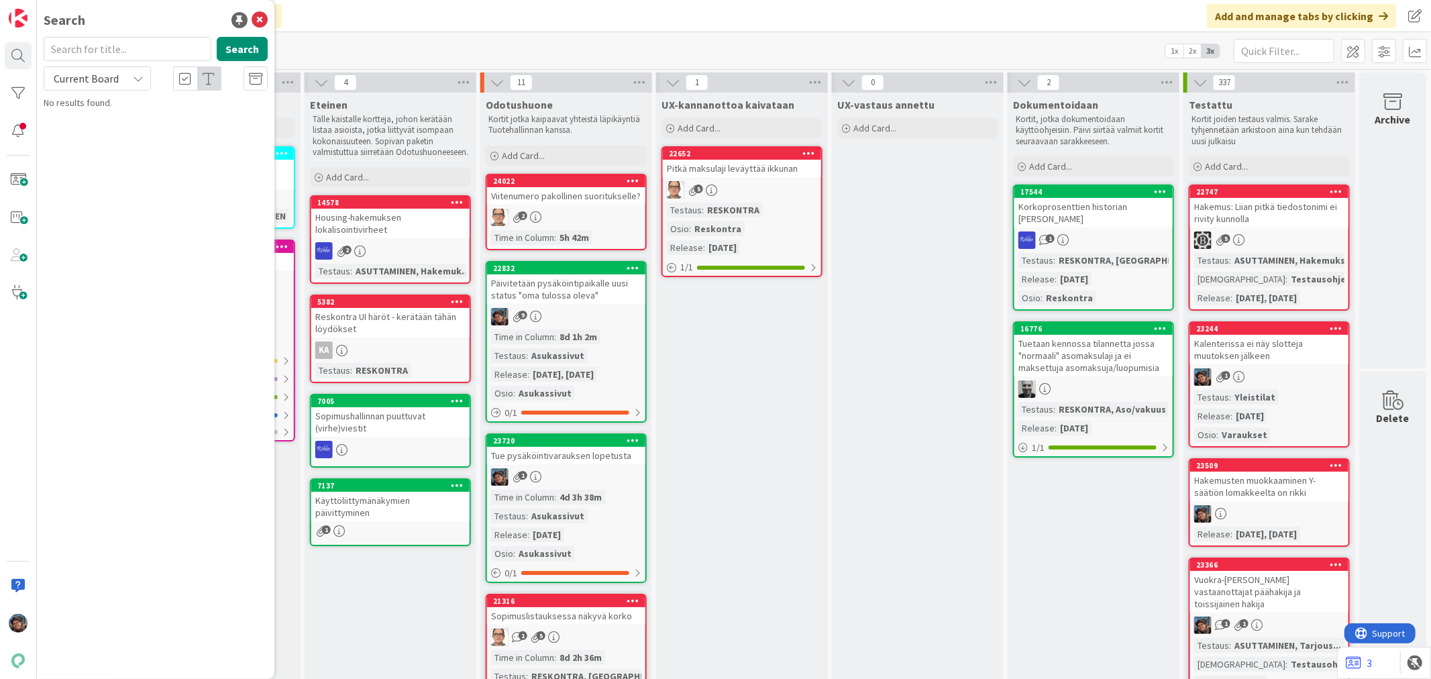
click at [121, 47] on input "text" at bounding box center [128, 49] width 168 height 24
type input "23173"
click at [235, 44] on button "Search" at bounding box center [242, 49] width 51 height 24
click at [135, 79] on icon at bounding box center [138, 78] width 11 height 11
click at [68, 136] on span "All Boards" at bounding box center [121, 134] width 140 height 20
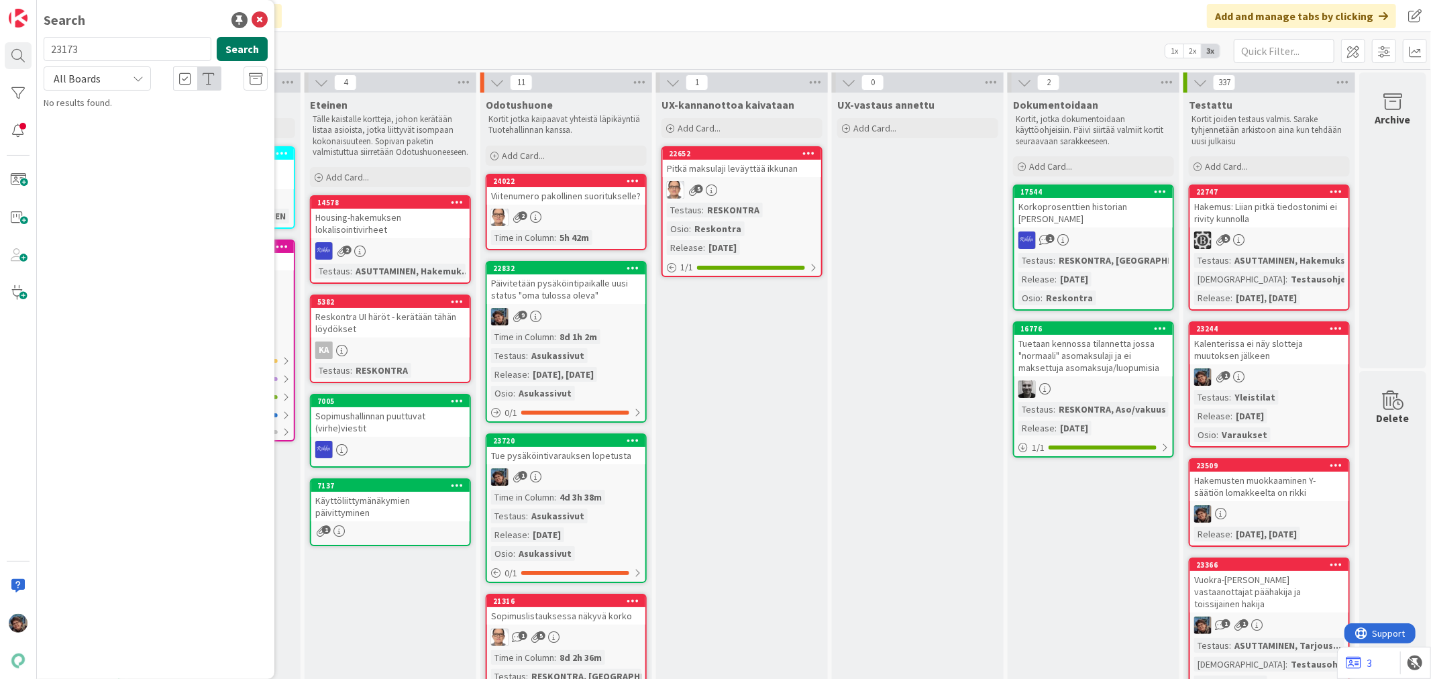
click at [242, 50] on button "Search" at bounding box center [242, 49] width 51 height 24
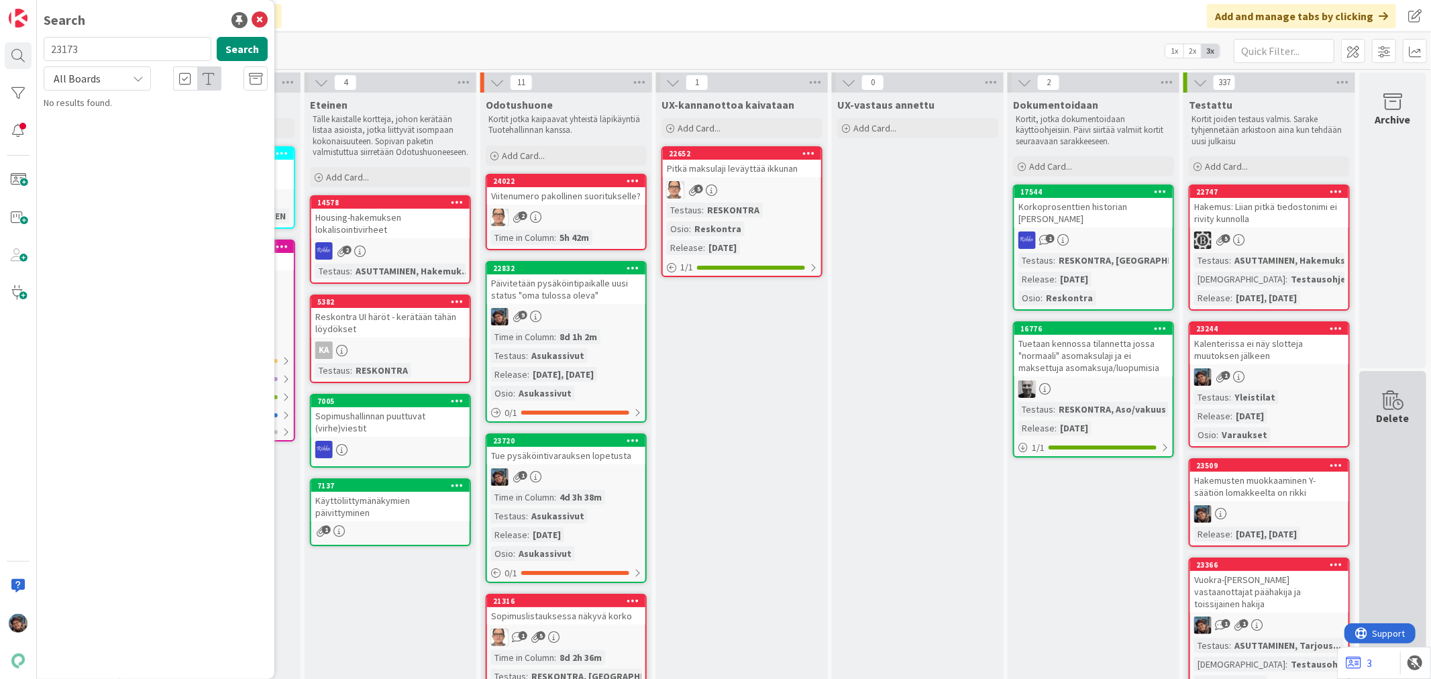
click at [1384, 407] on icon at bounding box center [1392, 400] width 51 height 19
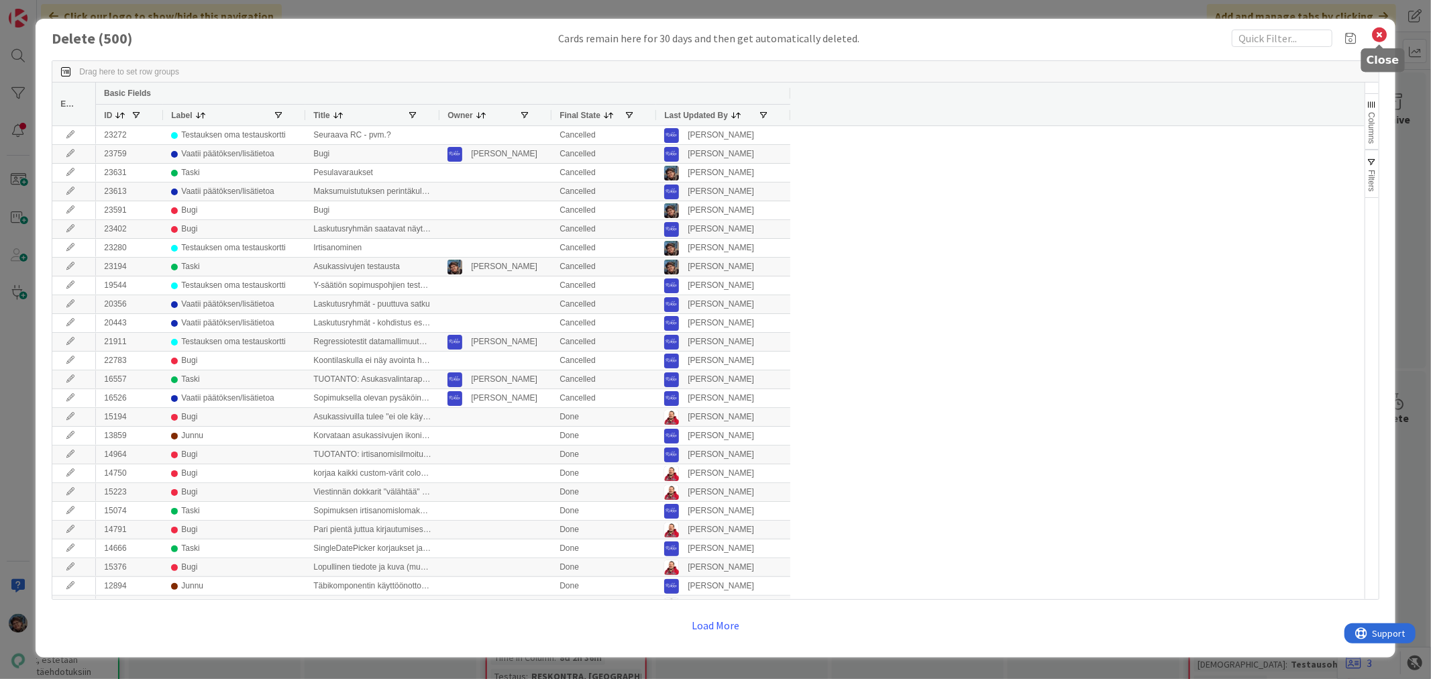
click at [1373, 36] on icon at bounding box center [1379, 34] width 17 height 19
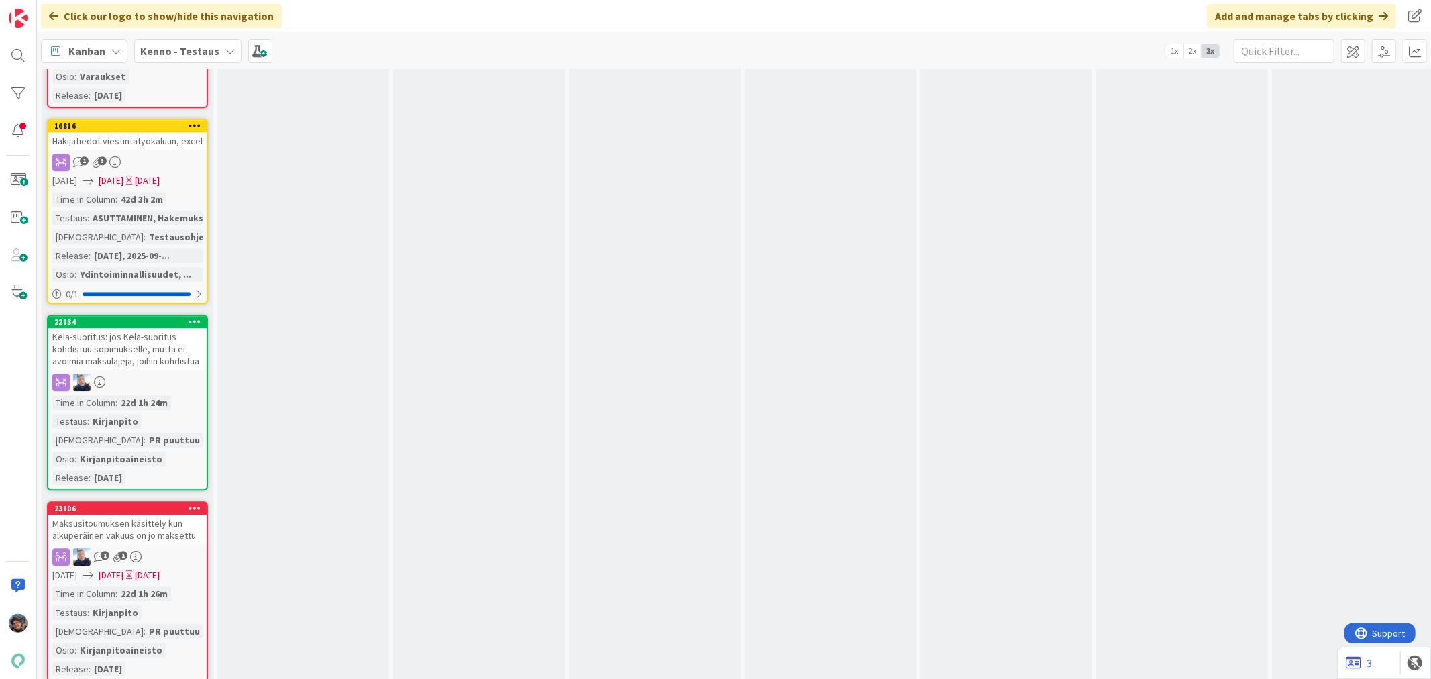
scroll to position [11329, 0]
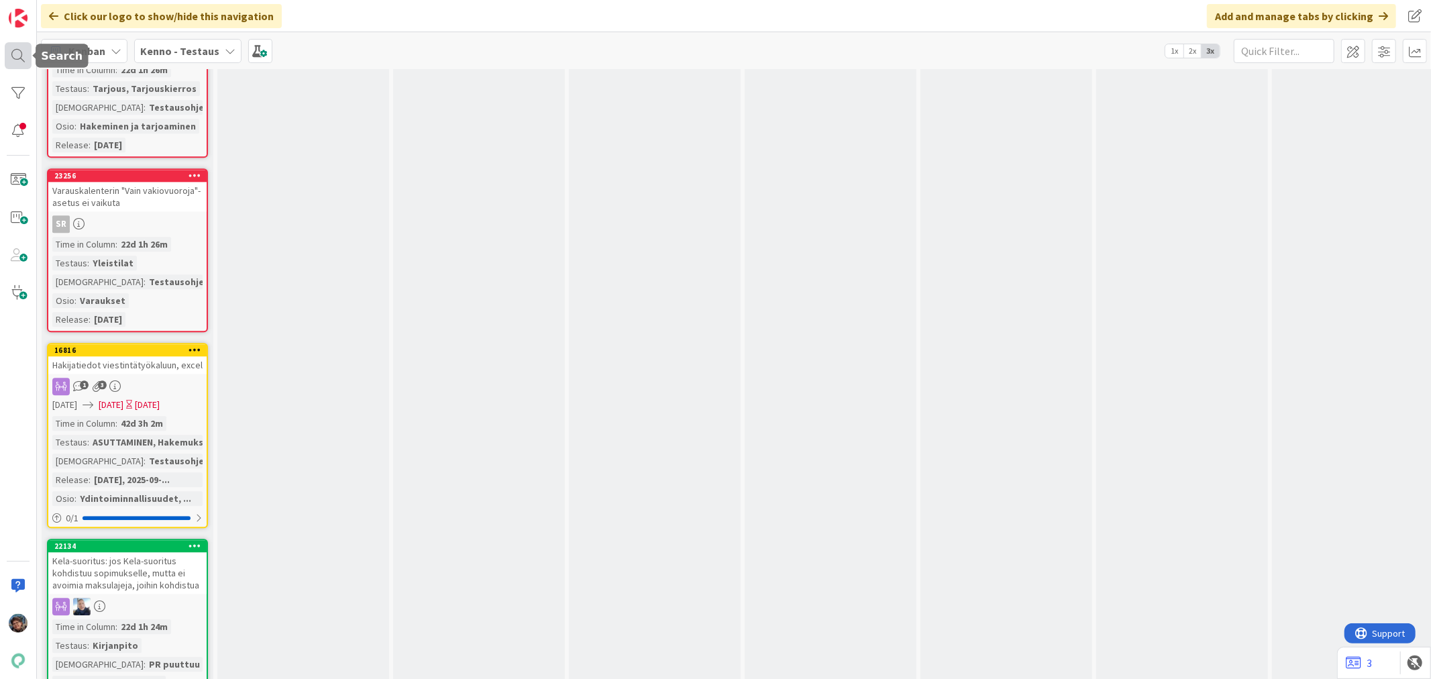
click at [15, 48] on div at bounding box center [18, 55] width 27 height 27
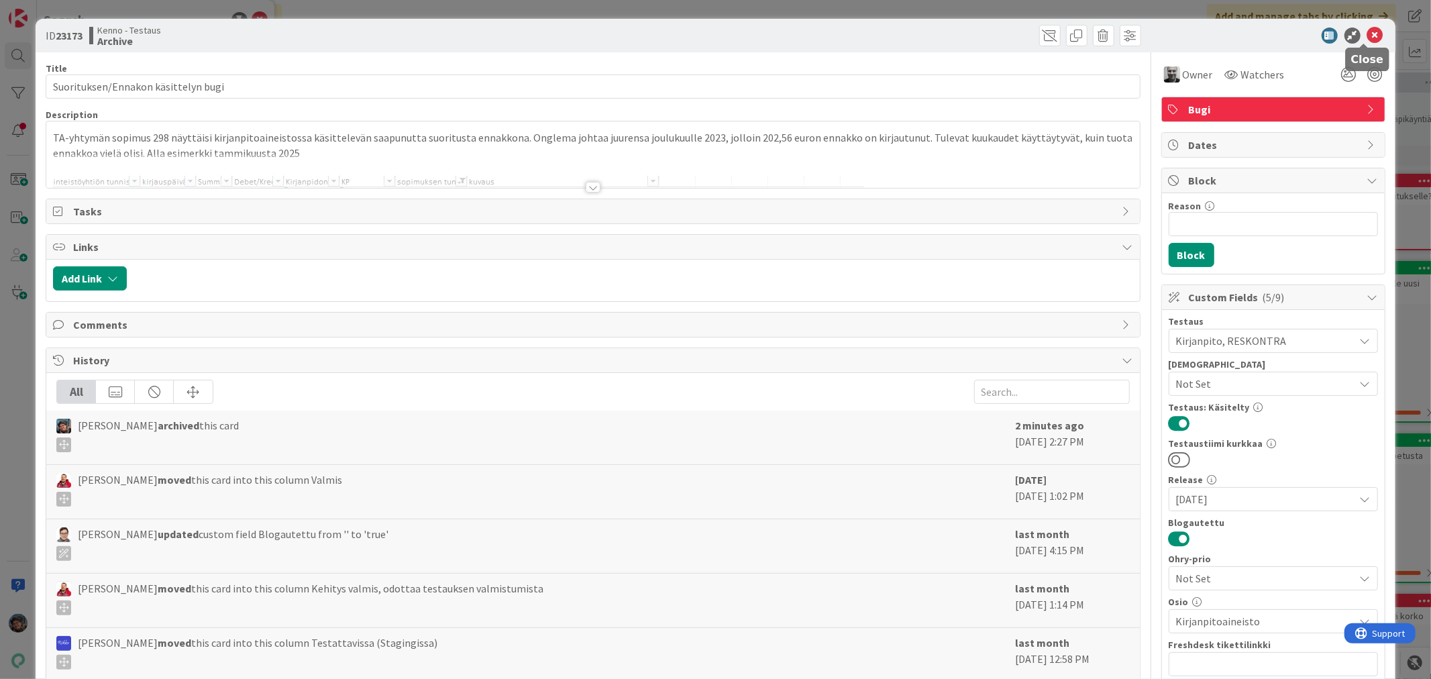
click at [1367, 34] on icon at bounding box center [1375, 36] width 16 height 16
